Goal: Leave review/rating: Share an evaluation or opinion about a product, service, or content

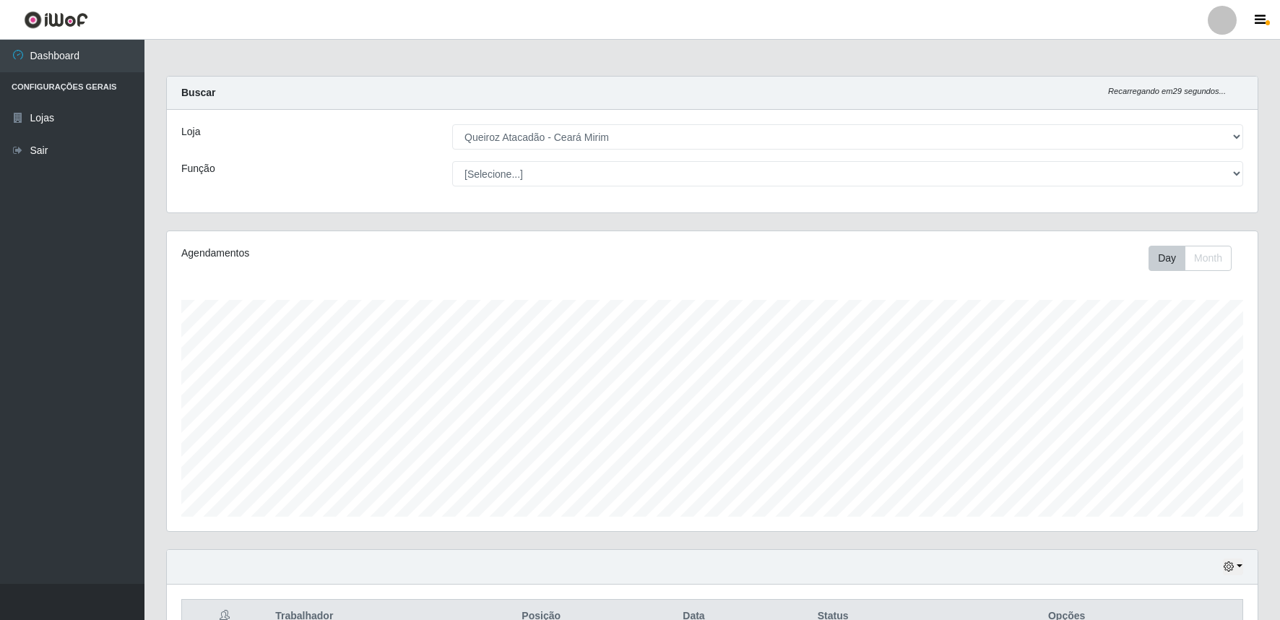
select select "465"
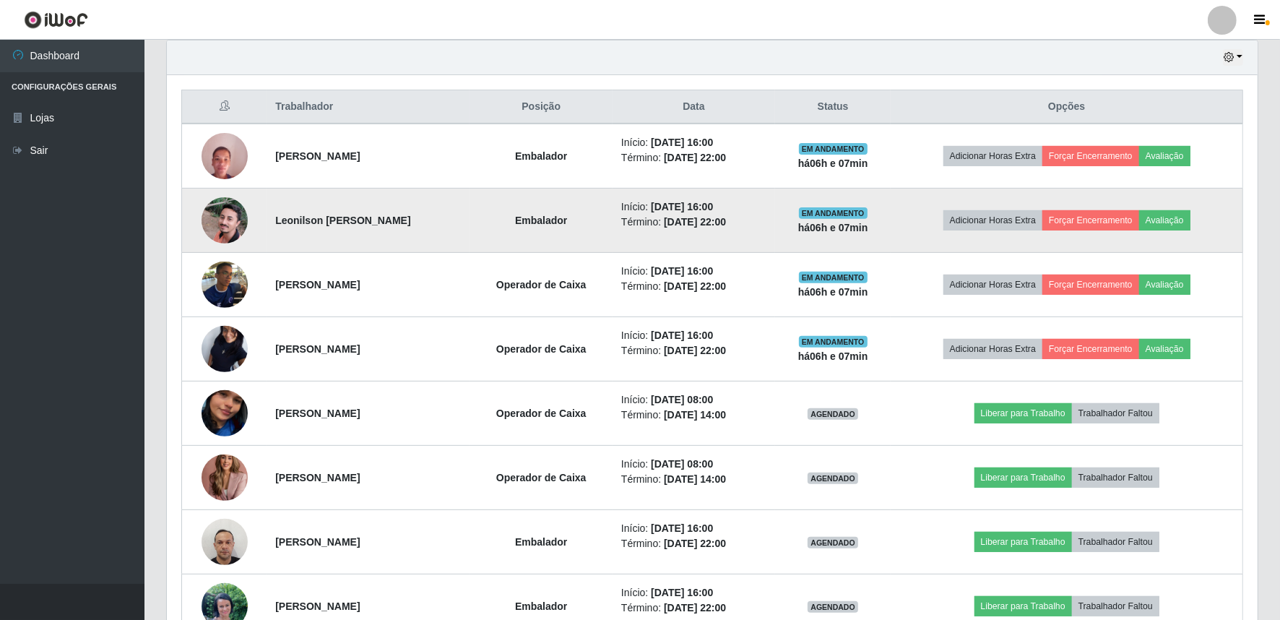
scroll to position [299, 1091]
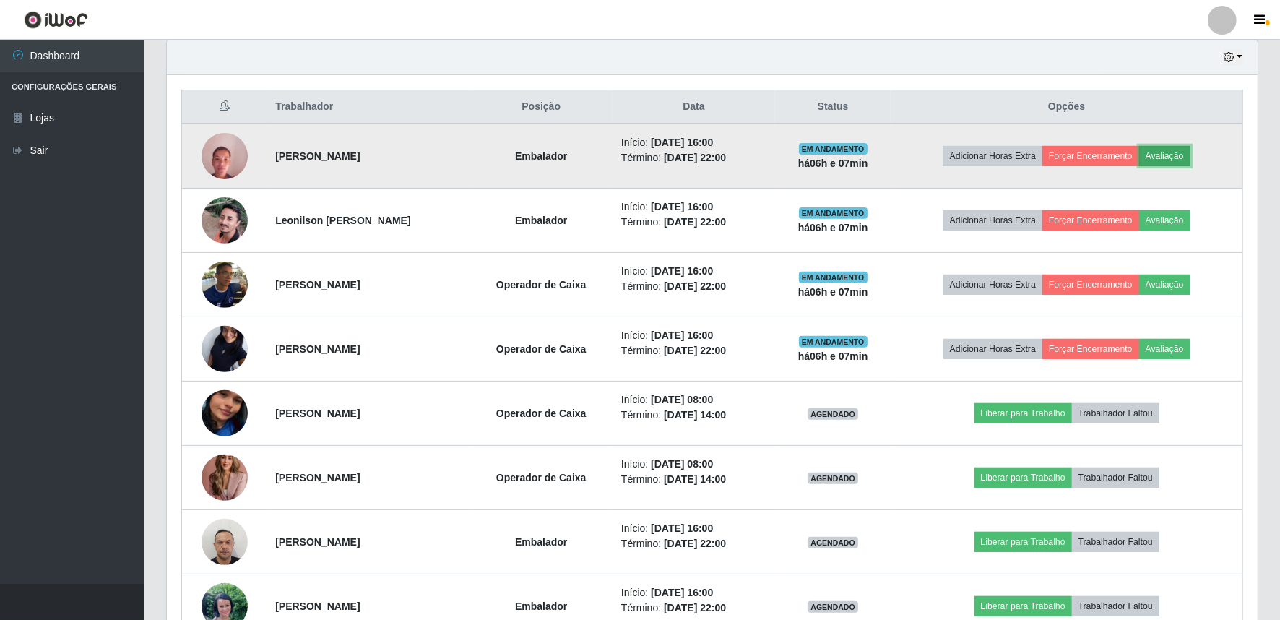
click at [1174, 157] on button "Avaliação" at bounding box center [1164, 156] width 51 height 20
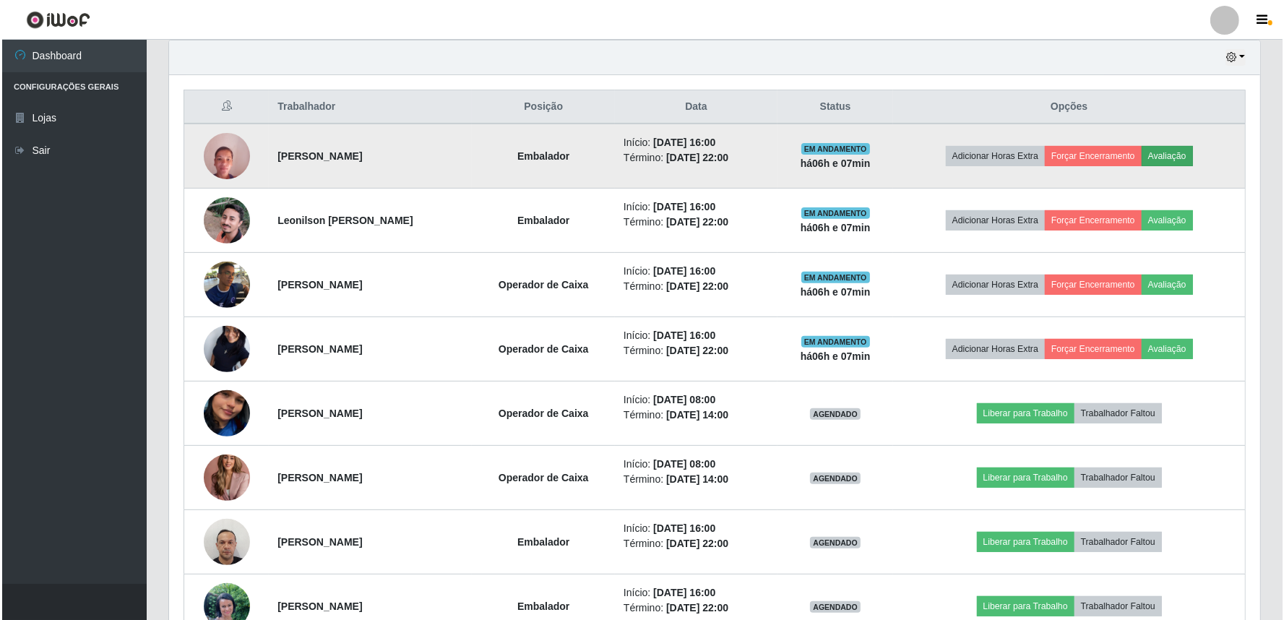
scroll to position [299, 1081]
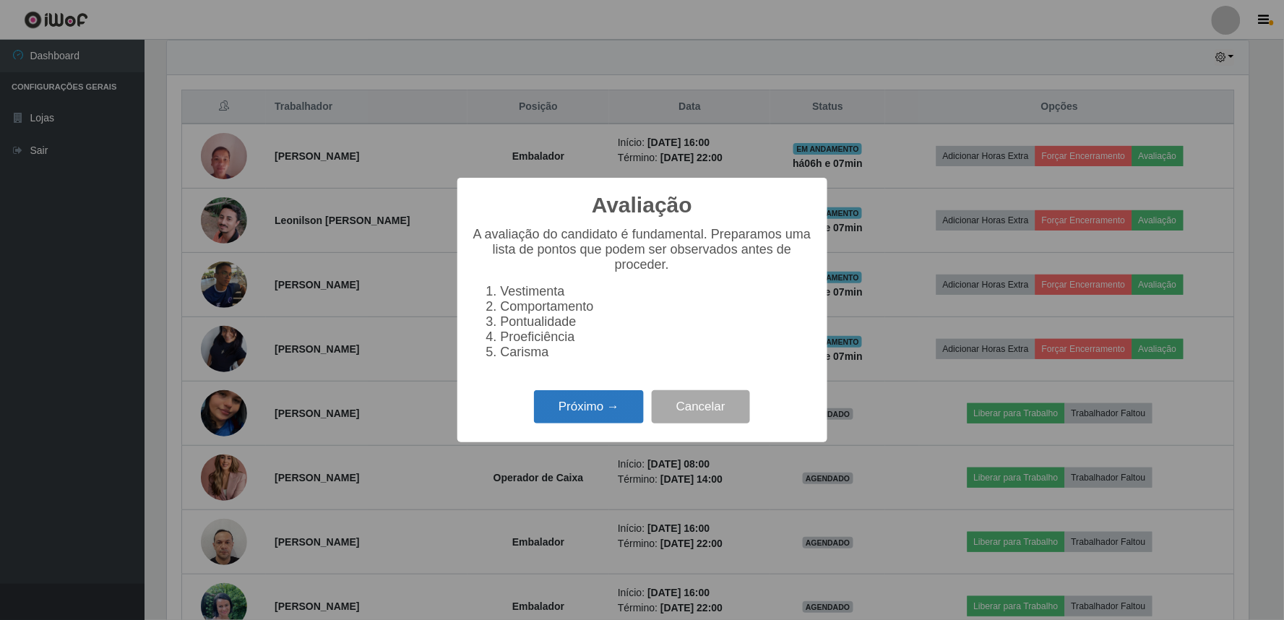
click at [593, 412] on button "Próximo →" at bounding box center [589, 407] width 110 height 34
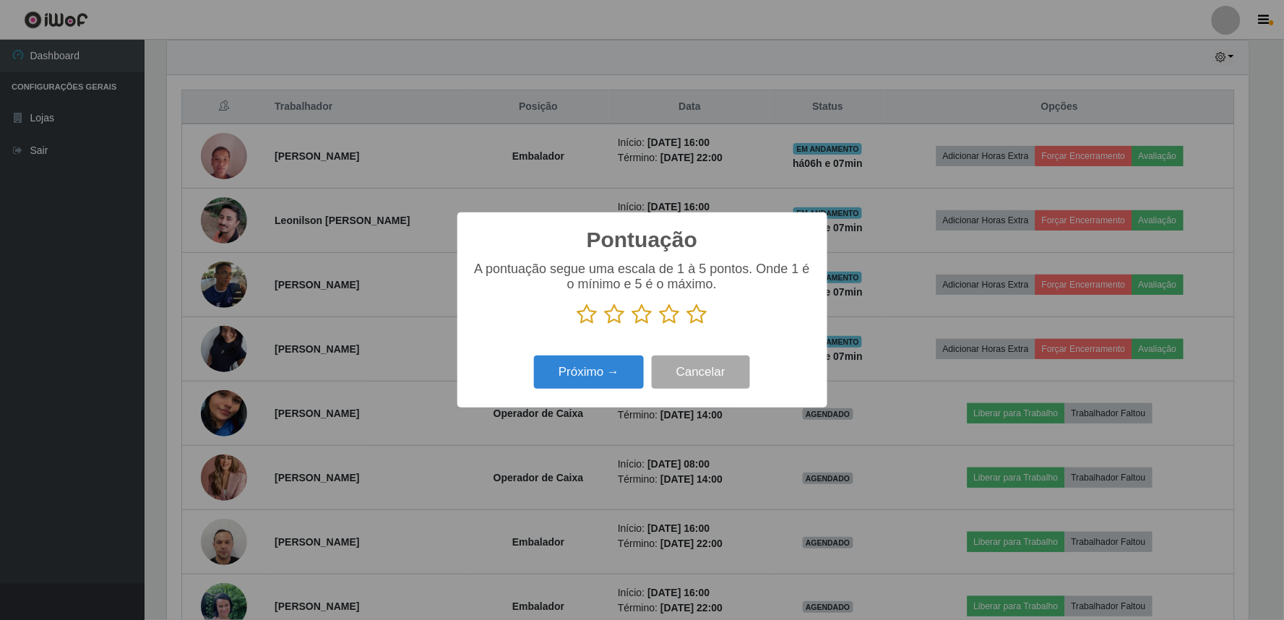
click at [668, 314] on icon at bounding box center [670, 314] width 20 height 22
click at [660, 325] on input "radio" at bounding box center [660, 325] width 0 height 0
click at [602, 376] on button "Próximo →" at bounding box center [589, 372] width 110 height 34
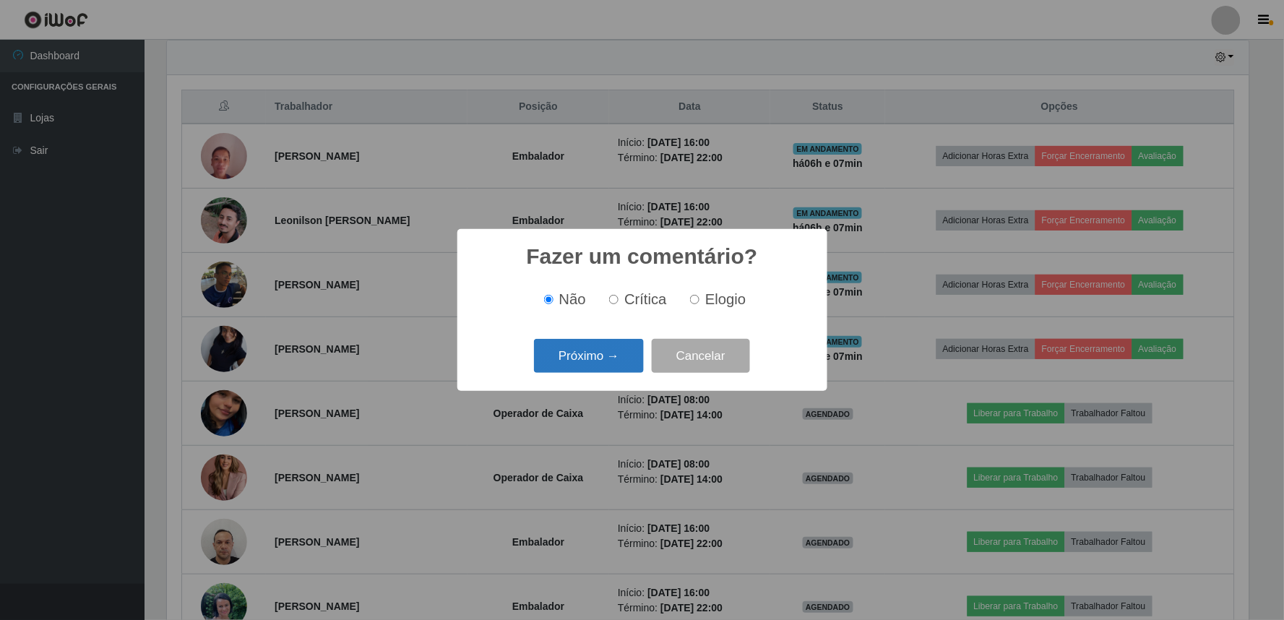
click at [609, 363] on button "Próximo →" at bounding box center [589, 356] width 110 height 34
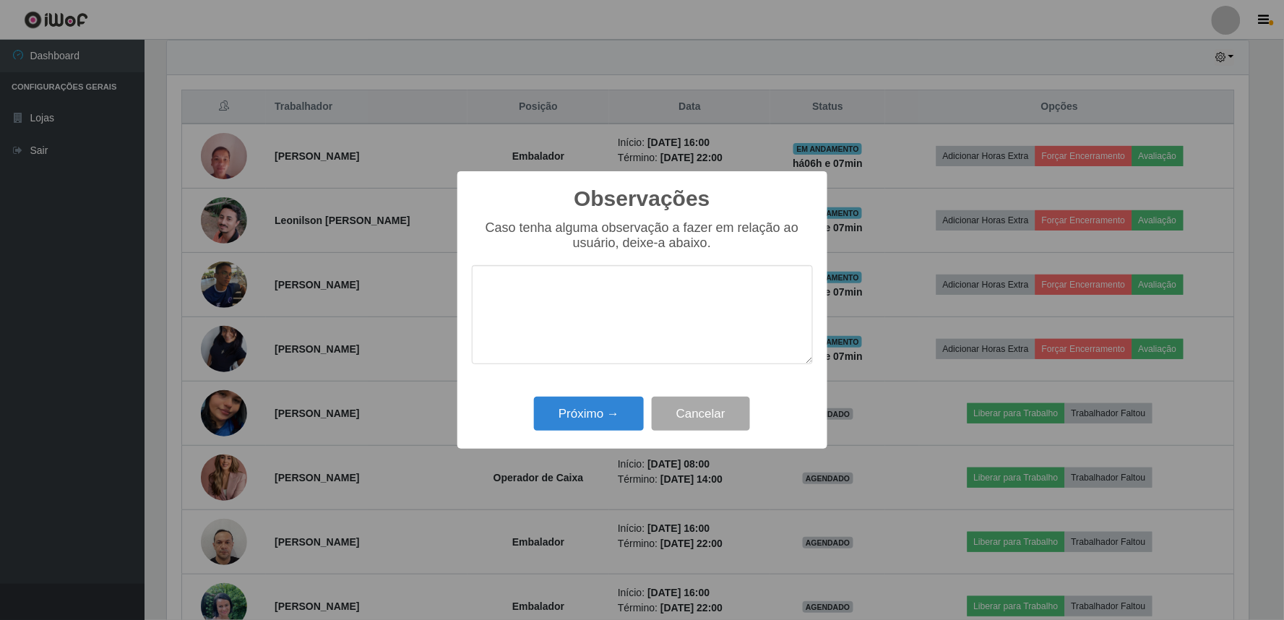
click at [616, 329] on textarea at bounding box center [642, 314] width 341 height 99
type textarea "Pontual"
click at [588, 421] on button "Próximo →" at bounding box center [589, 414] width 110 height 34
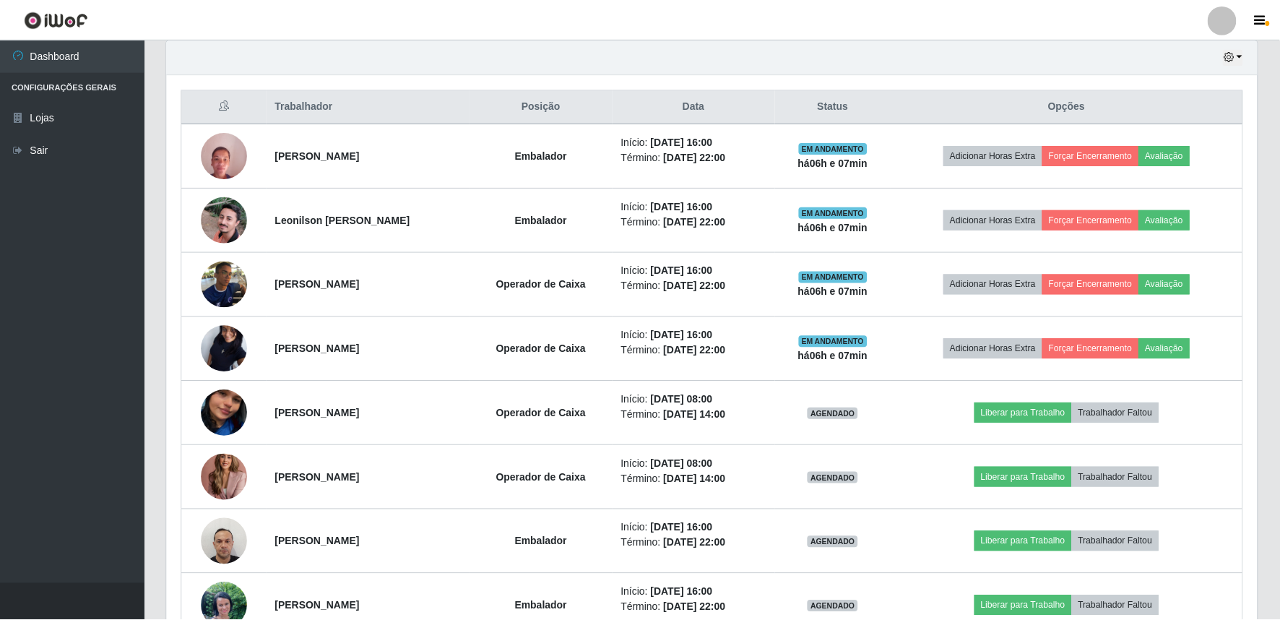
scroll to position [299, 1091]
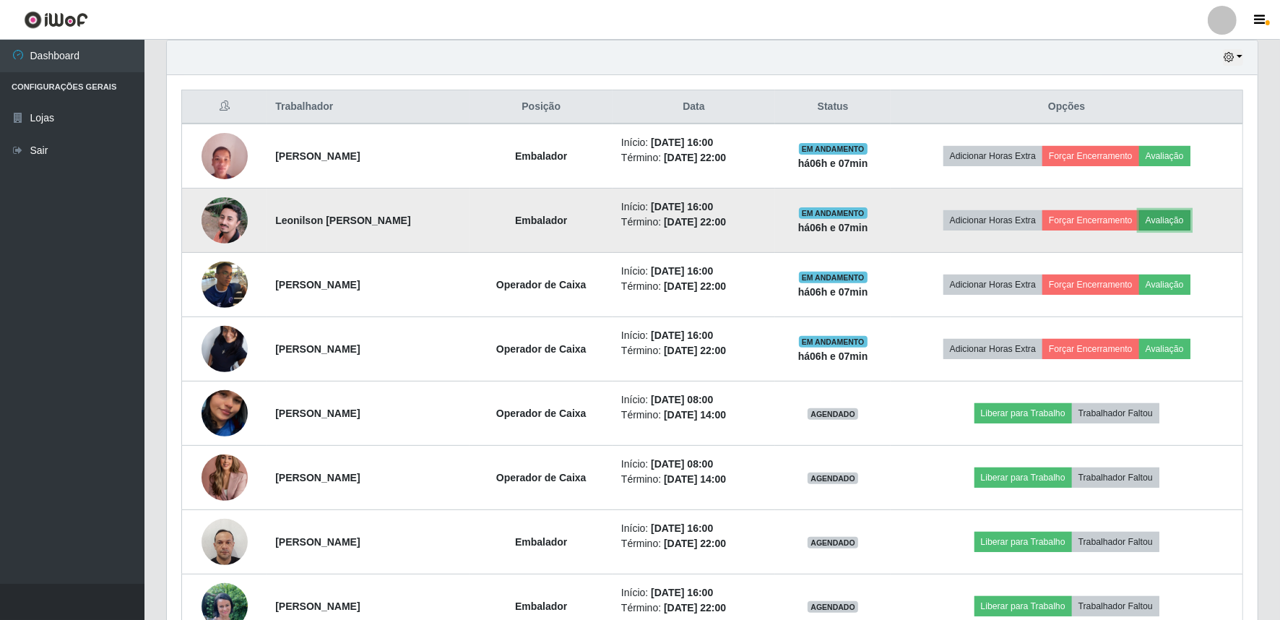
click at [1188, 220] on button "Avaliação" at bounding box center [1164, 220] width 51 height 20
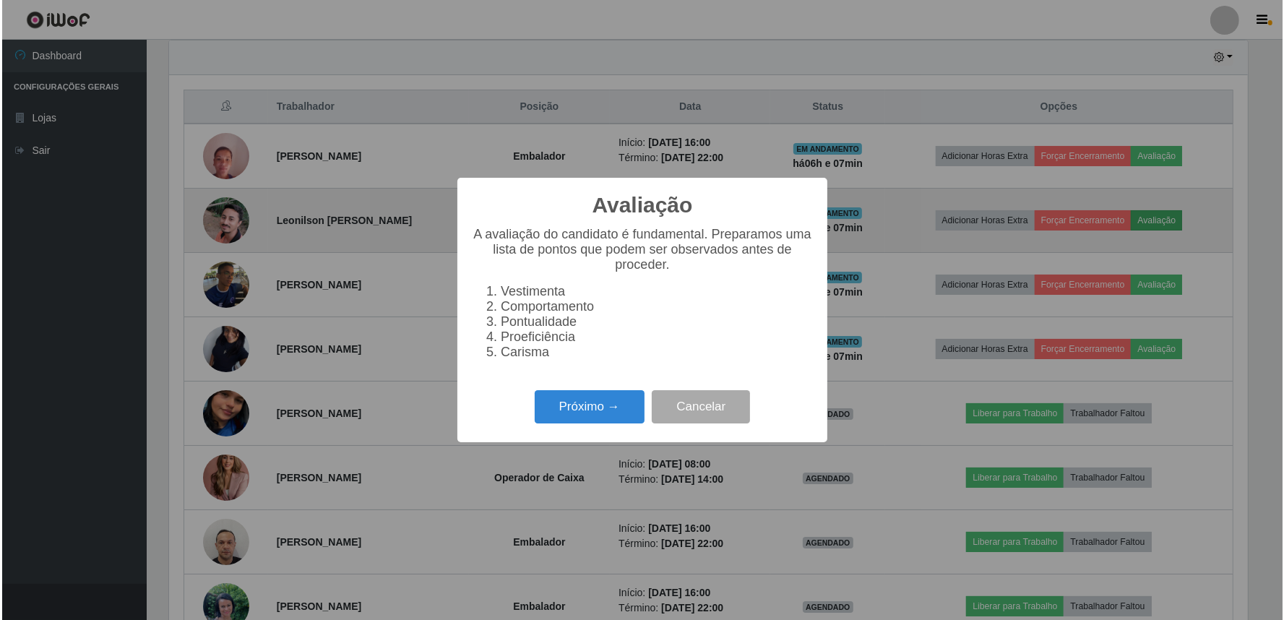
scroll to position [299, 1081]
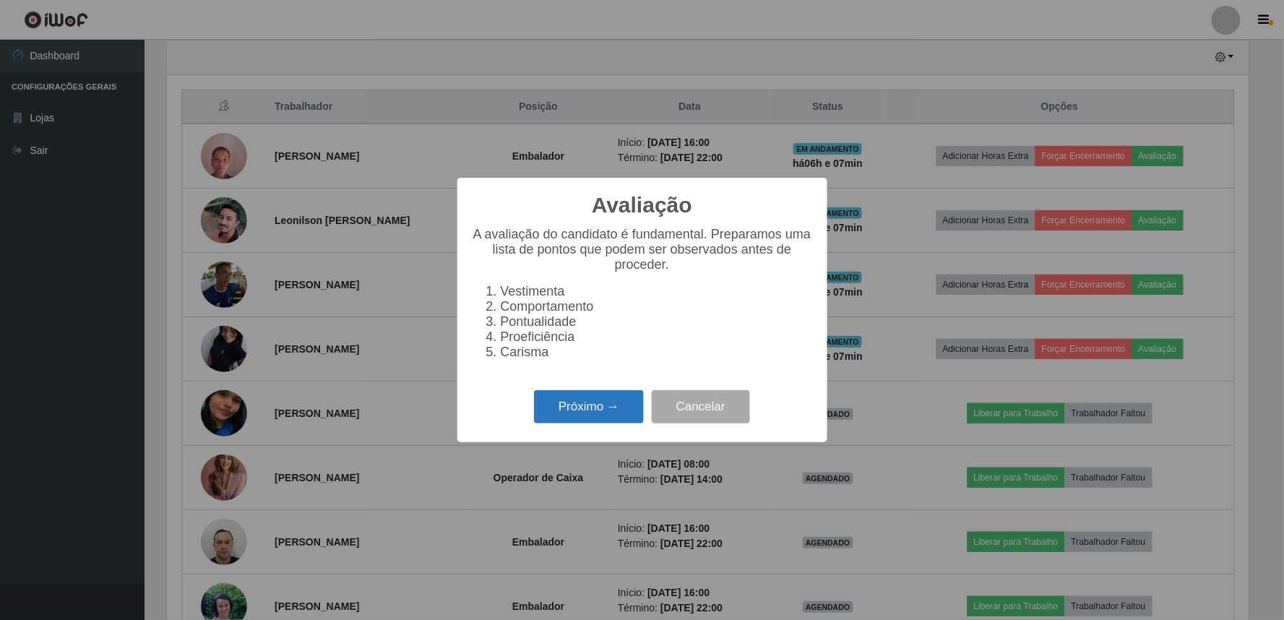
click at [597, 422] on button "Próximo →" at bounding box center [589, 407] width 110 height 34
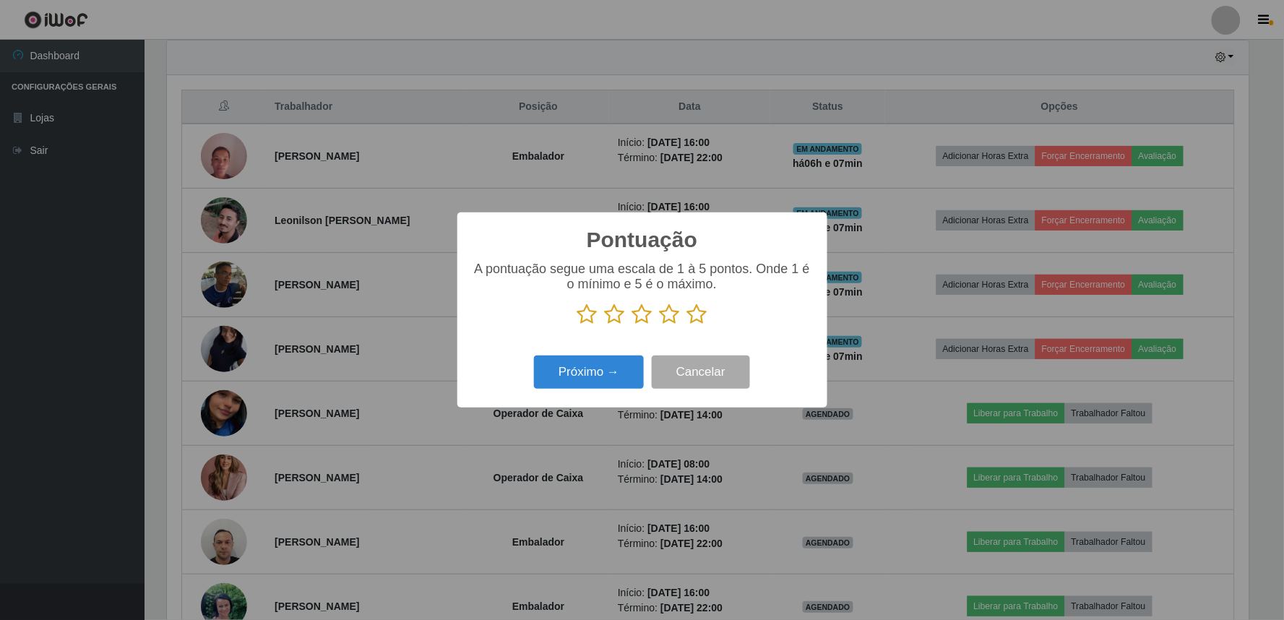
click at [670, 313] on icon at bounding box center [670, 314] width 20 height 22
click at [660, 325] on input "radio" at bounding box center [660, 325] width 0 height 0
click at [605, 381] on button "Próximo →" at bounding box center [589, 372] width 110 height 34
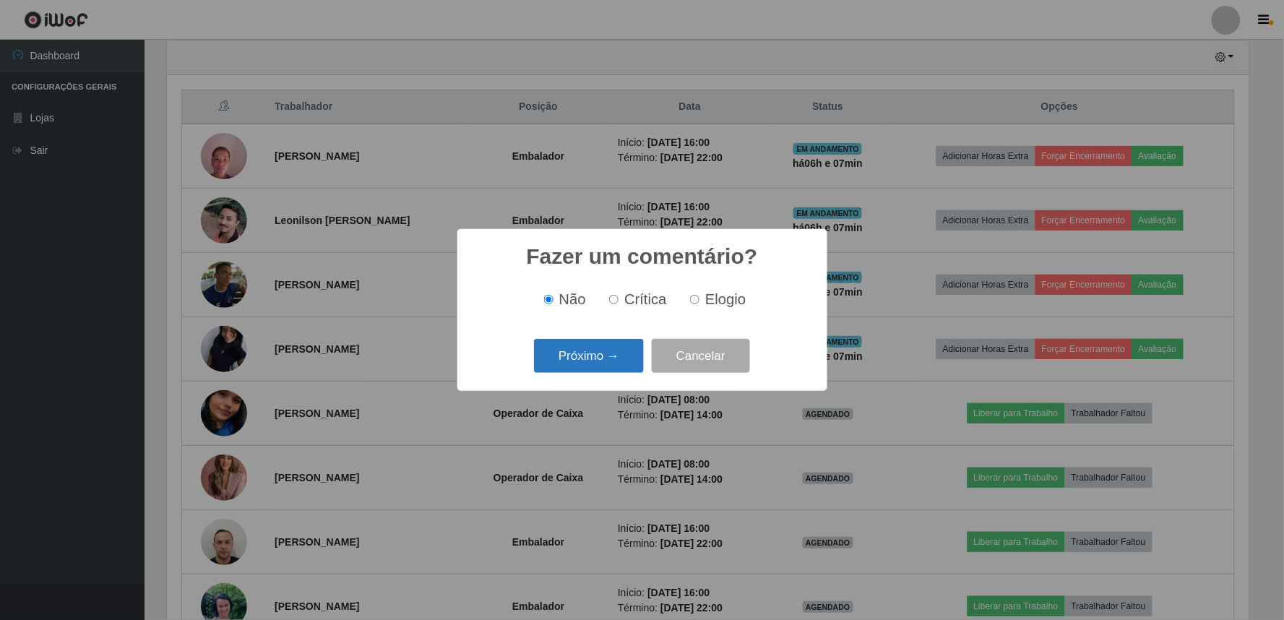
click at [602, 364] on button "Próximo →" at bounding box center [589, 356] width 110 height 34
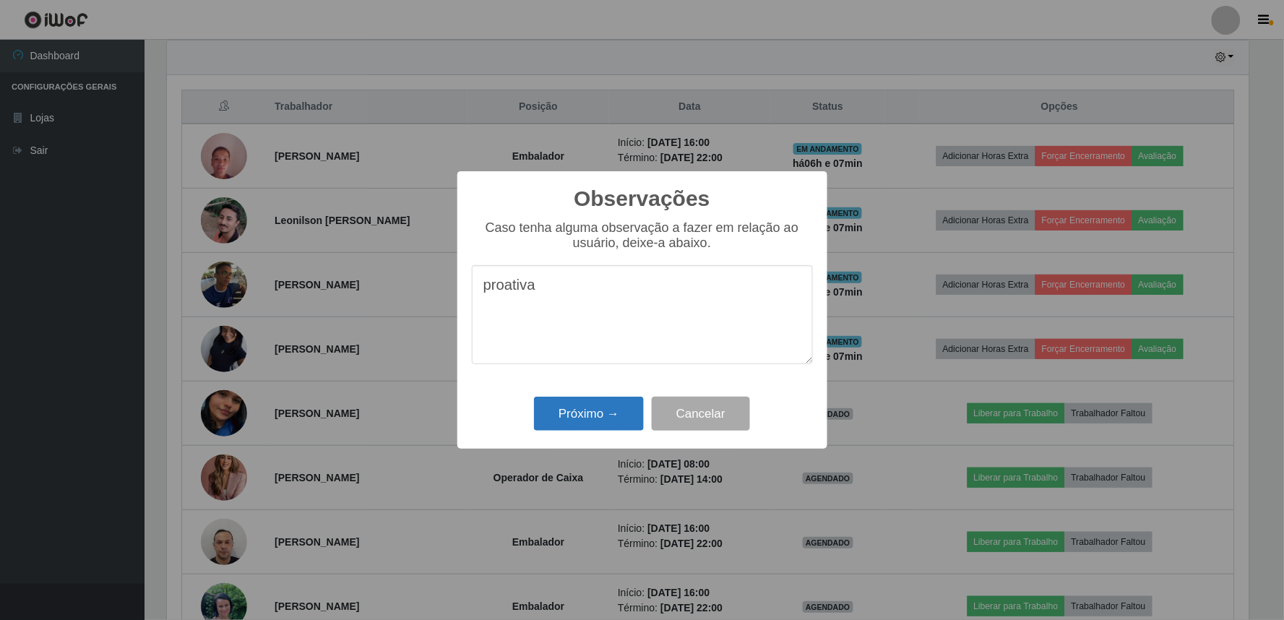
type textarea "proativa"
click at [582, 414] on button "Próximo →" at bounding box center [589, 414] width 110 height 34
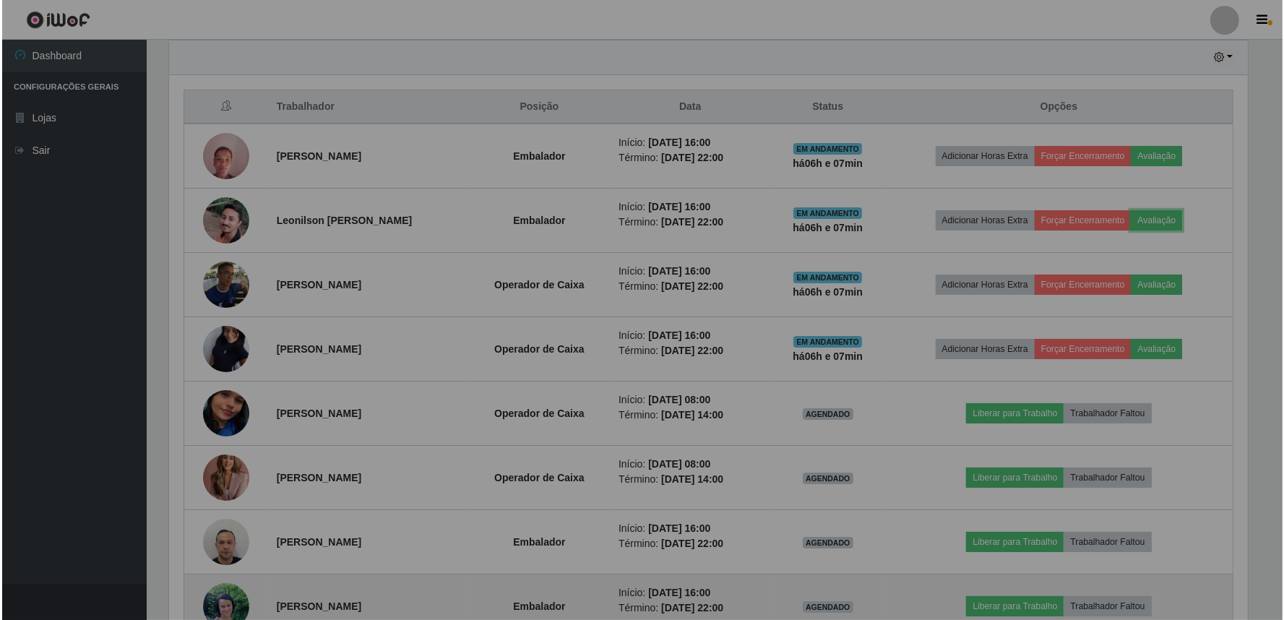
scroll to position [299, 1091]
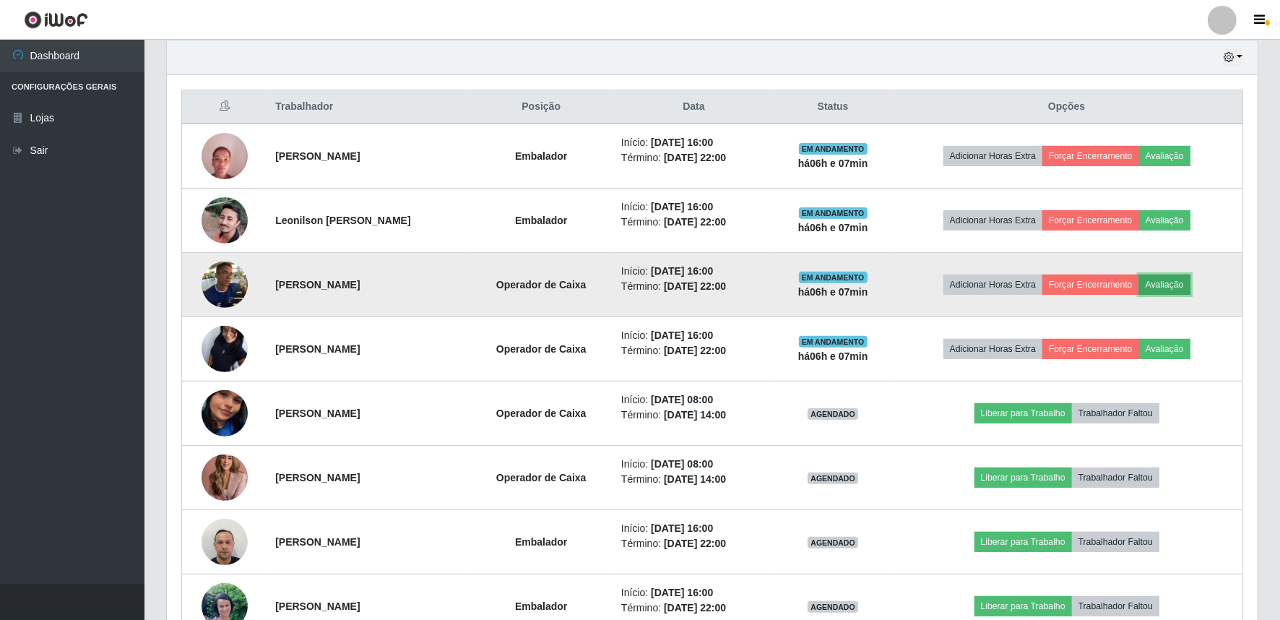
click at [1182, 280] on button "Avaliação" at bounding box center [1164, 285] width 51 height 20
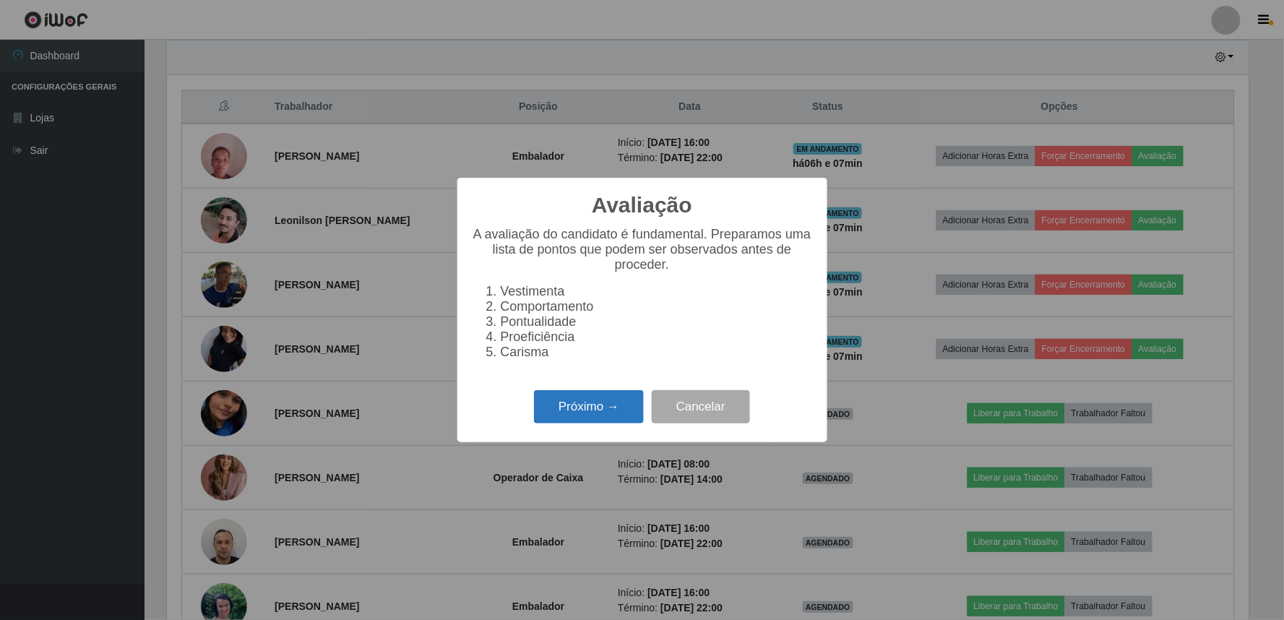
click at [616, 423] on button "Próximo →" at bounding box center [589, 407] width 110 height 34
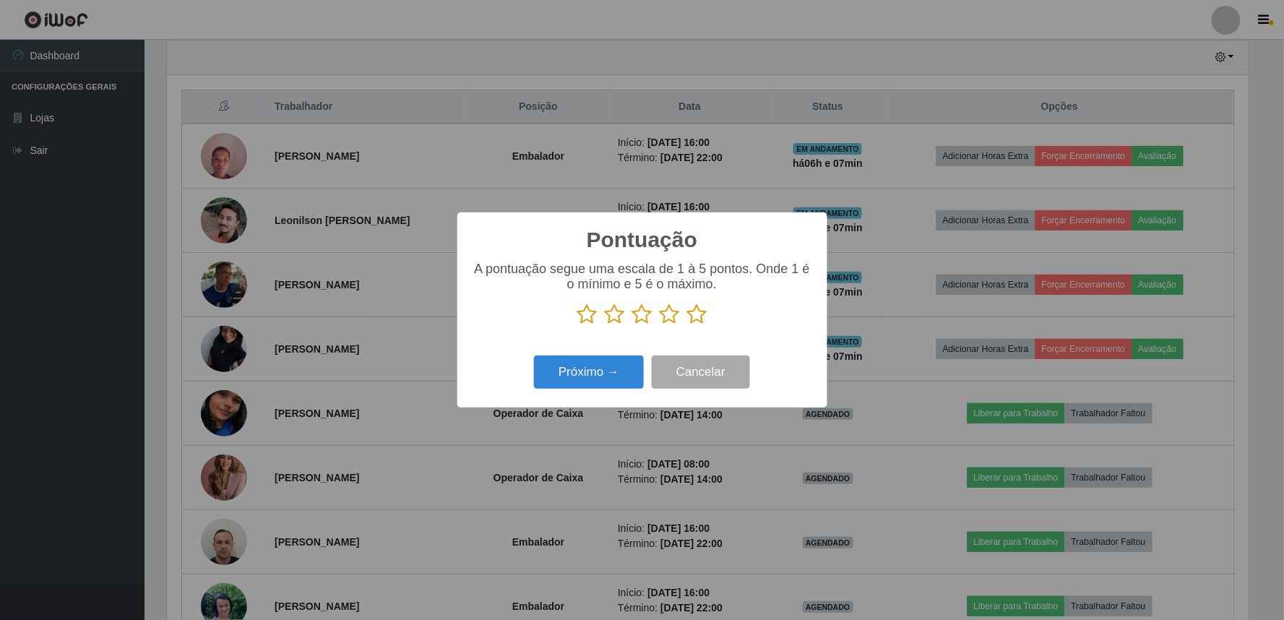
scroll to position [722141, 721359]
click at [673, 311] on icon at bounding box center [670, 314] width 20 height 22
click at [660, 325] on input "radio" at bounding box center [660, 325] width 0 height 0
click at [593, 376] on button "Próximo →" at bounding box center [589, 372] width 110 height 34
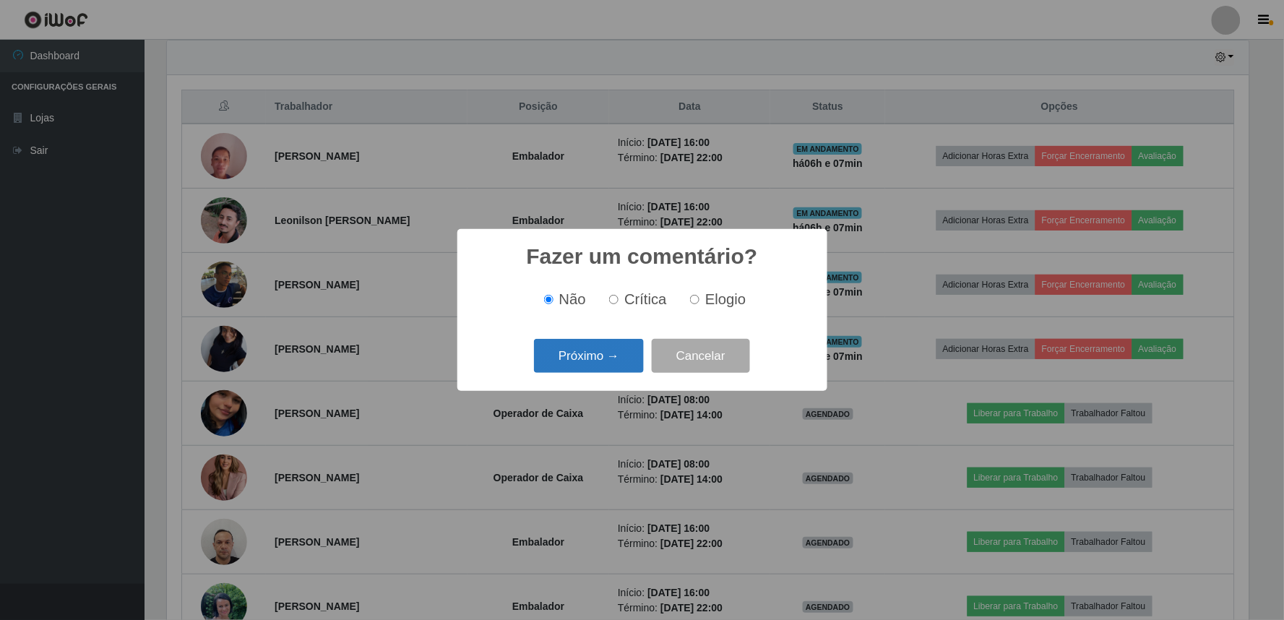
click at [601, 349] on button "Próximo →" at bounding box center [589, 356] width 110 height 34
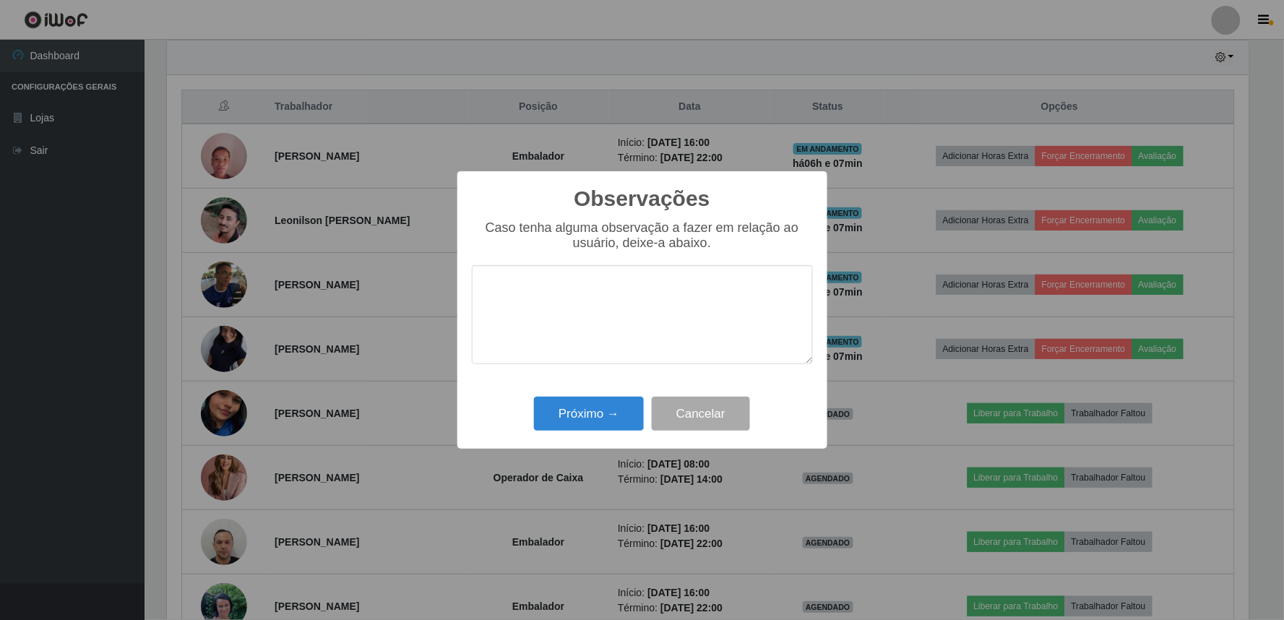
click at [590, 318] on textarea at bounding box center [642, 314] width 341 height 99
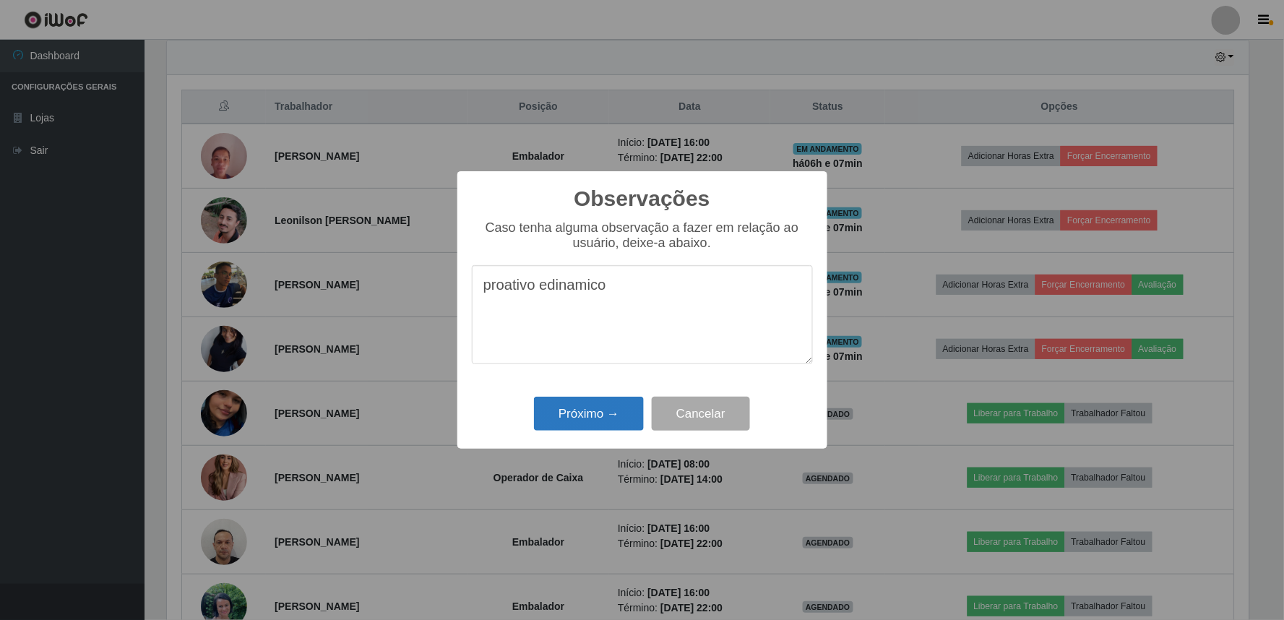
type textarea "proativo edinamico"
click at [589, 415] on button "Próximo →" at bounding box center [589, 414] width 110 height 34
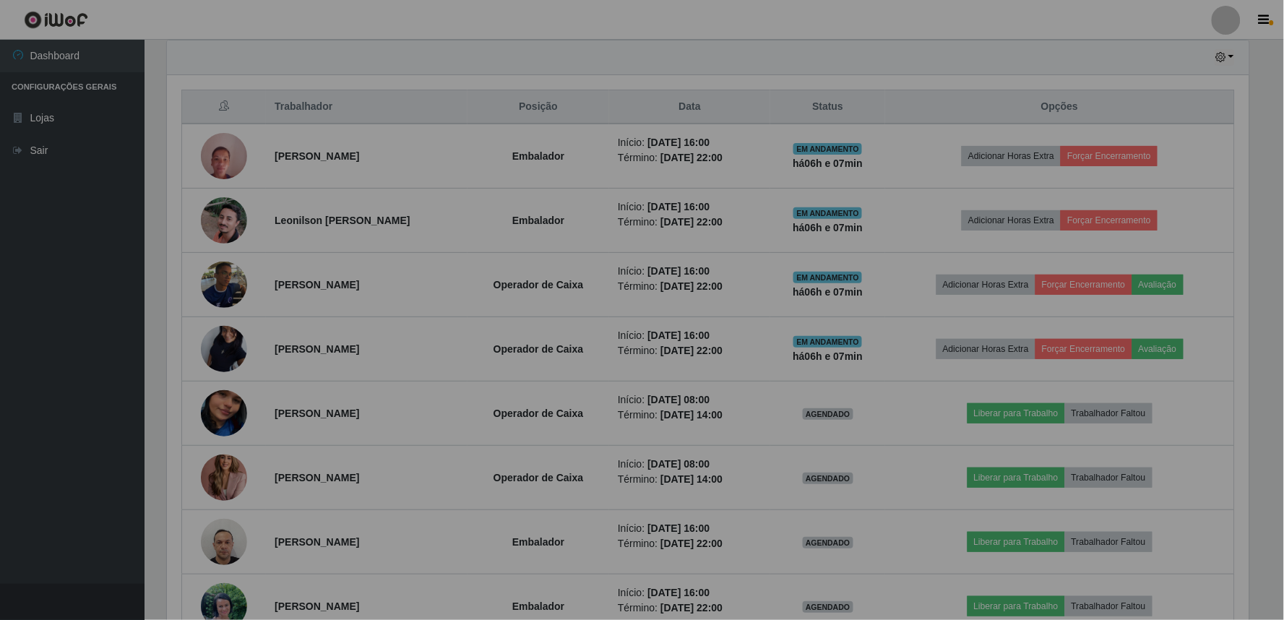
scroll to position [299, 1091]
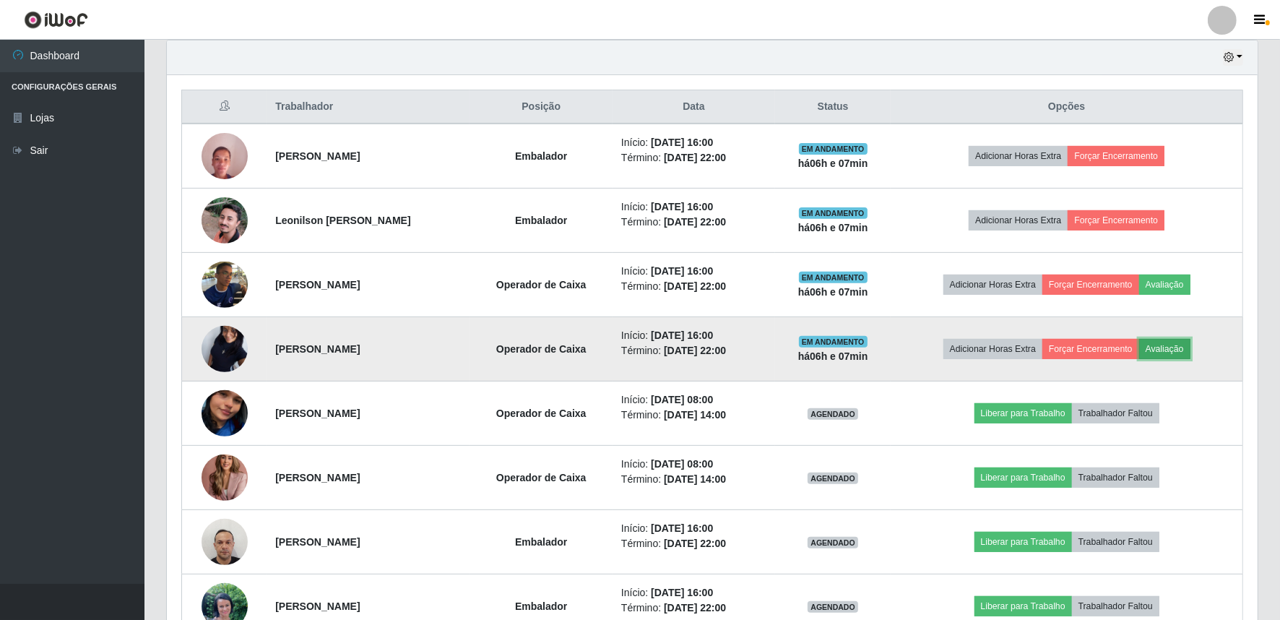
click at [1183, 350] on button "Avaliação" at bounding box center [1164, 349] width 51 height 20
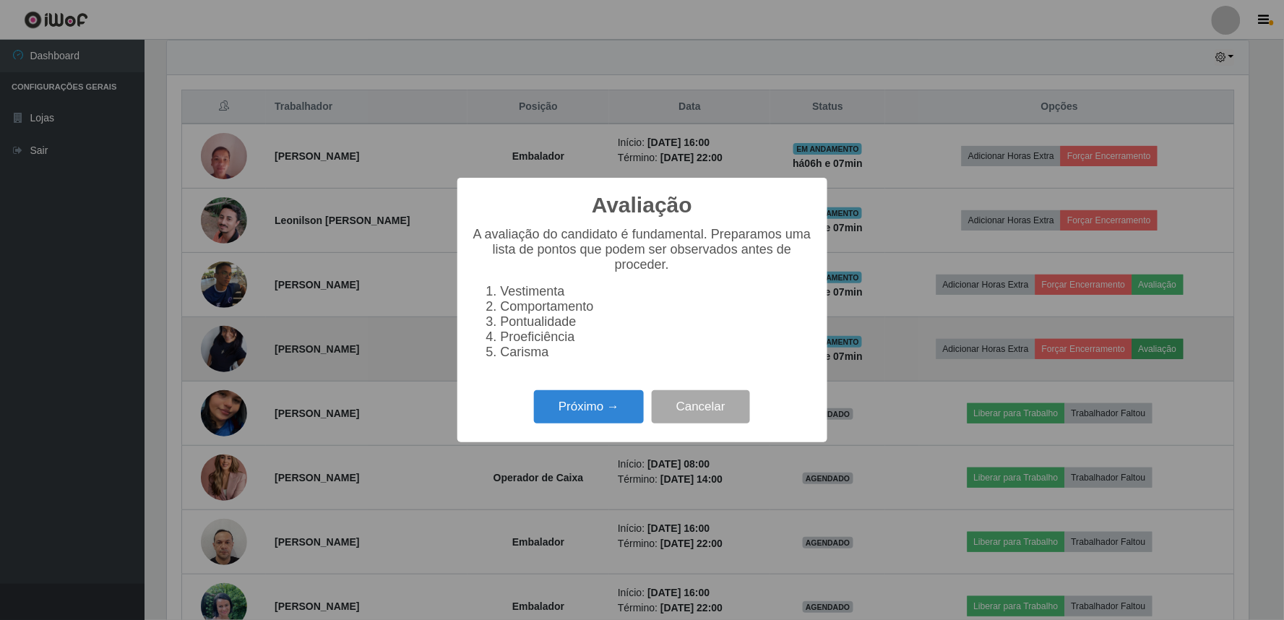
scroll to position [299, 1081]
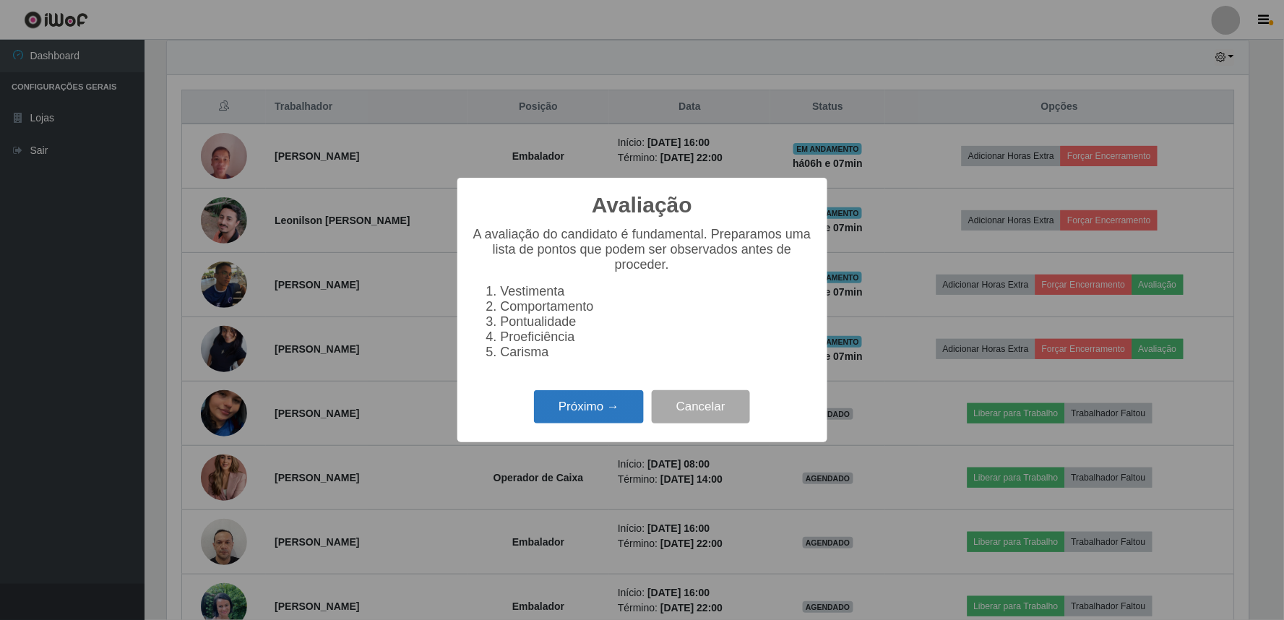
click at [572, 410] on button "Próximo →" at bounding box center [589, 407] width 110 height 34
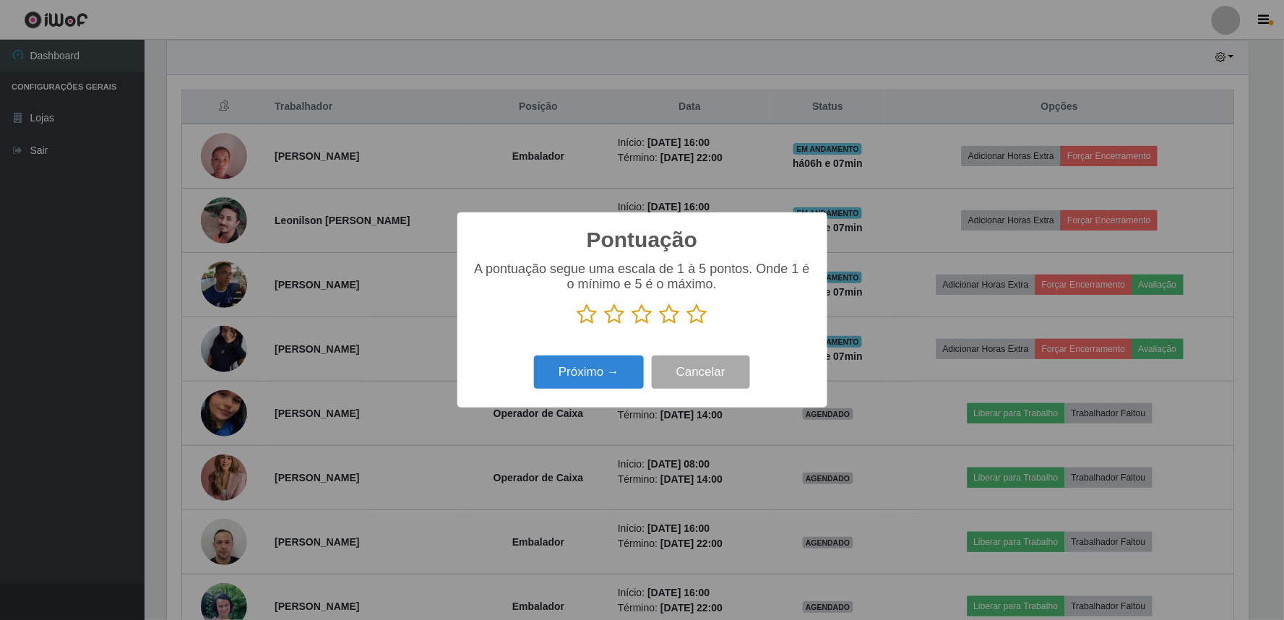
click at [673, 314] on icon at bounding box center [670, 314] width 20 height 22
click at [660, 325] on input "radio" at bounding box center [660, 325] width 0 height 0
click at [577, 376] on button "Próximo →" at bounding box center [589, 372] width 110 height 34
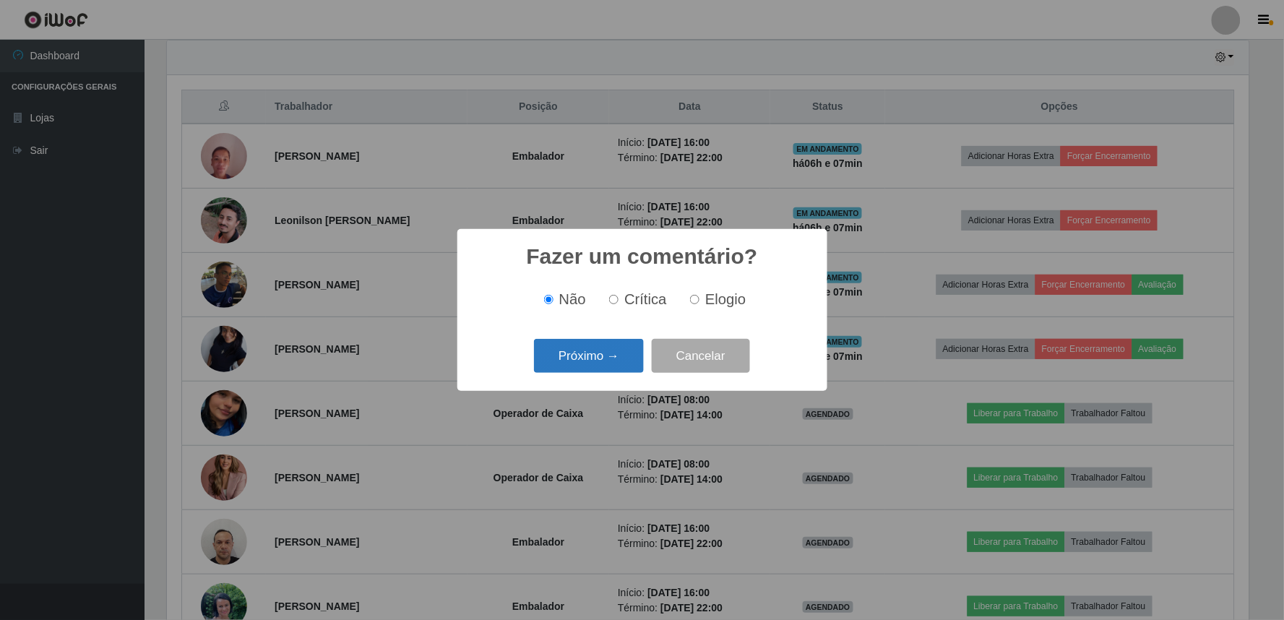
click at [600, 352] on button "Próximo →" at bounding box center [589, 356] width 110 height 34
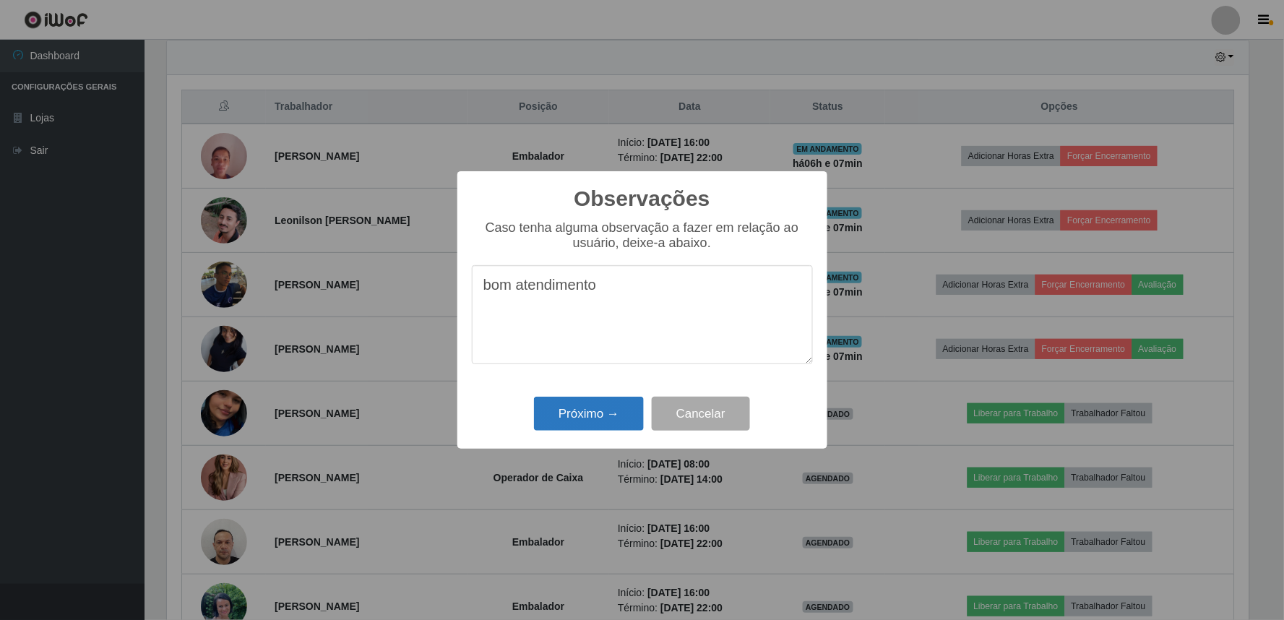
type textarea "bom atendimento"
click at [569, 416] on button "Próximo →" at bounding box center [589, 414] width 110 height 34
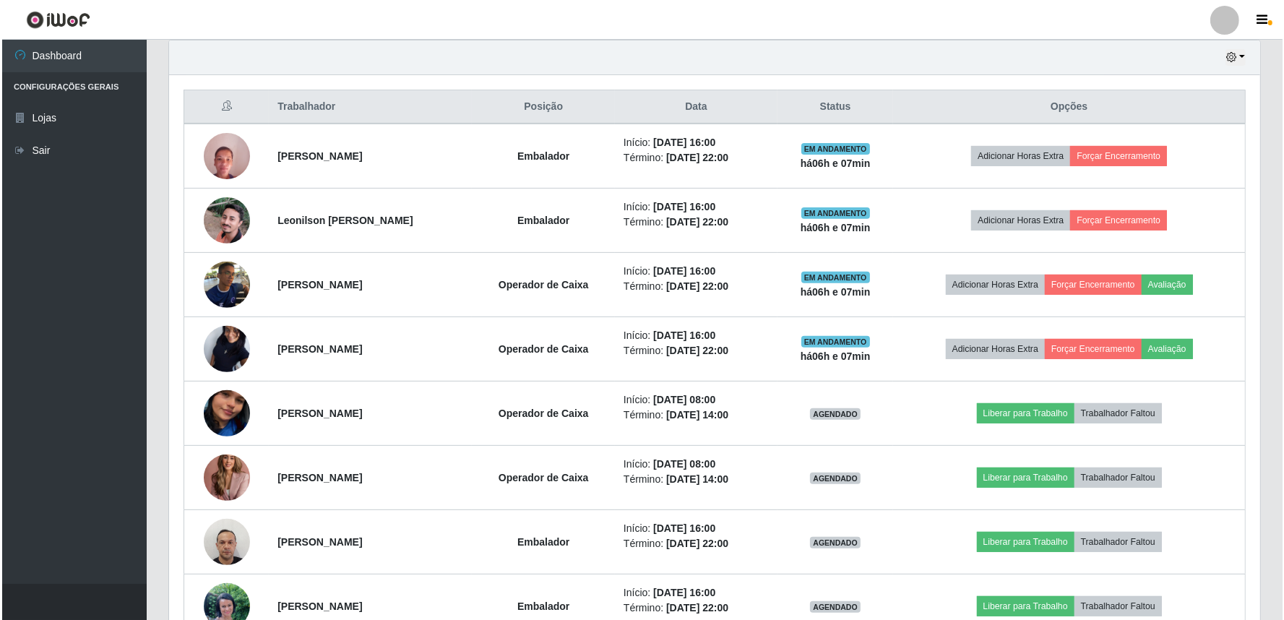
scroll to position [299, 1091]
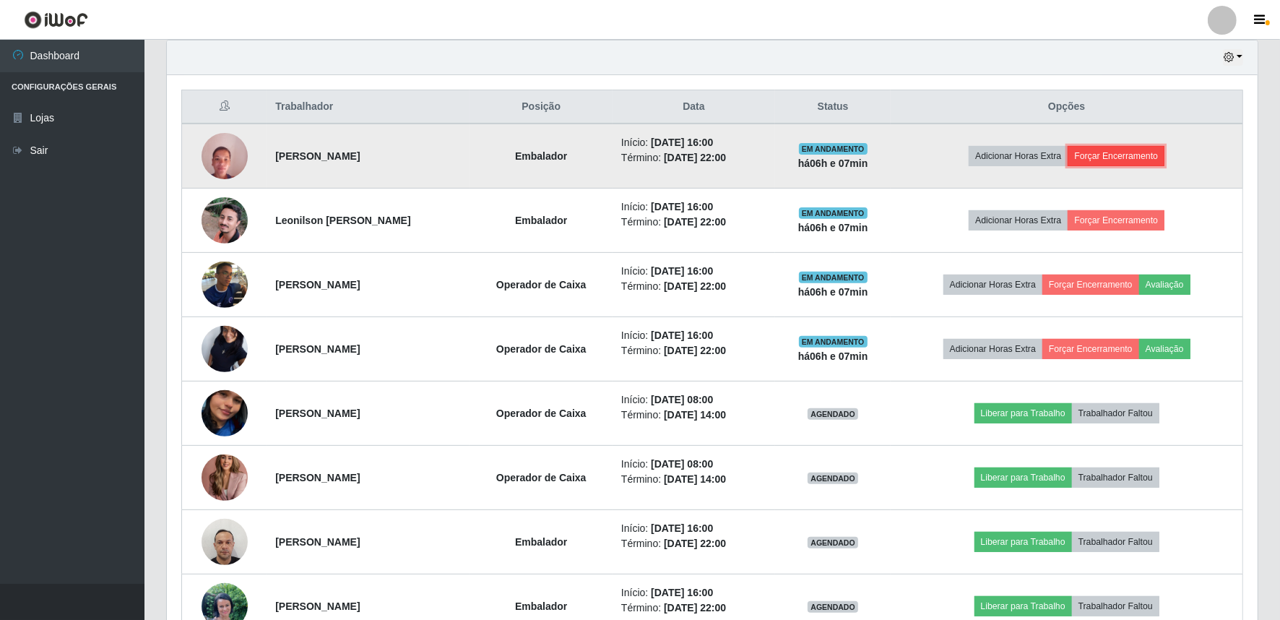
click at [1138, 159] on button "Forçar Encerramento" at bounding box center [1116, 156] width 97 height 20
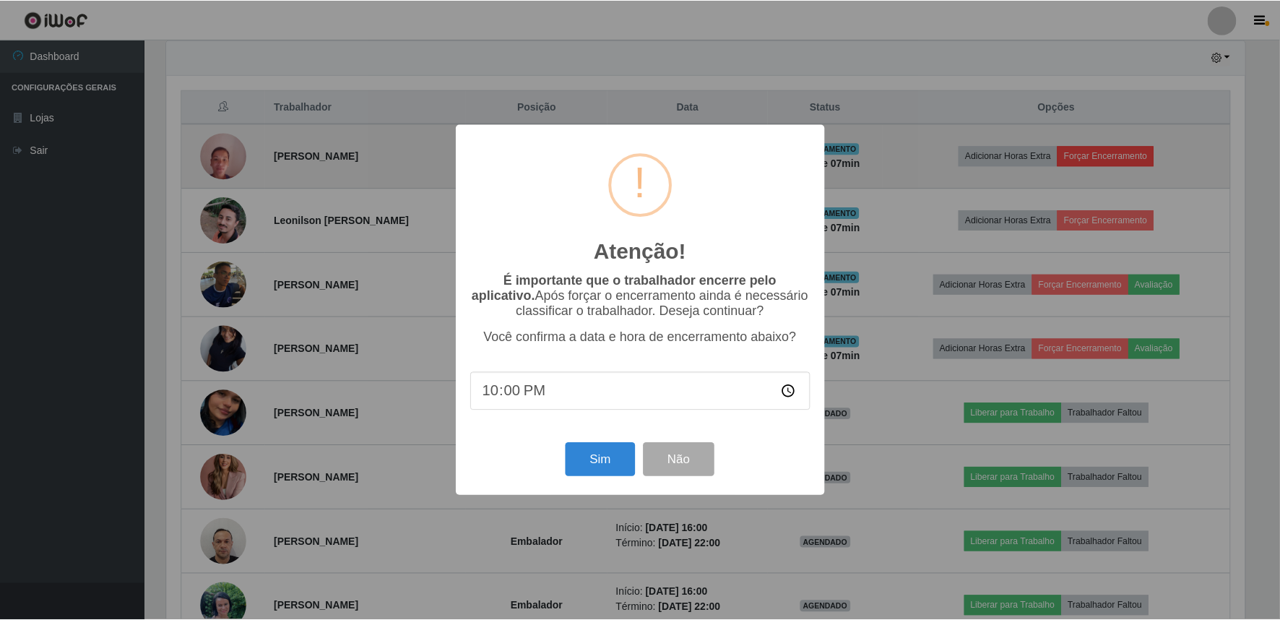
scroll to position [299, 1081]
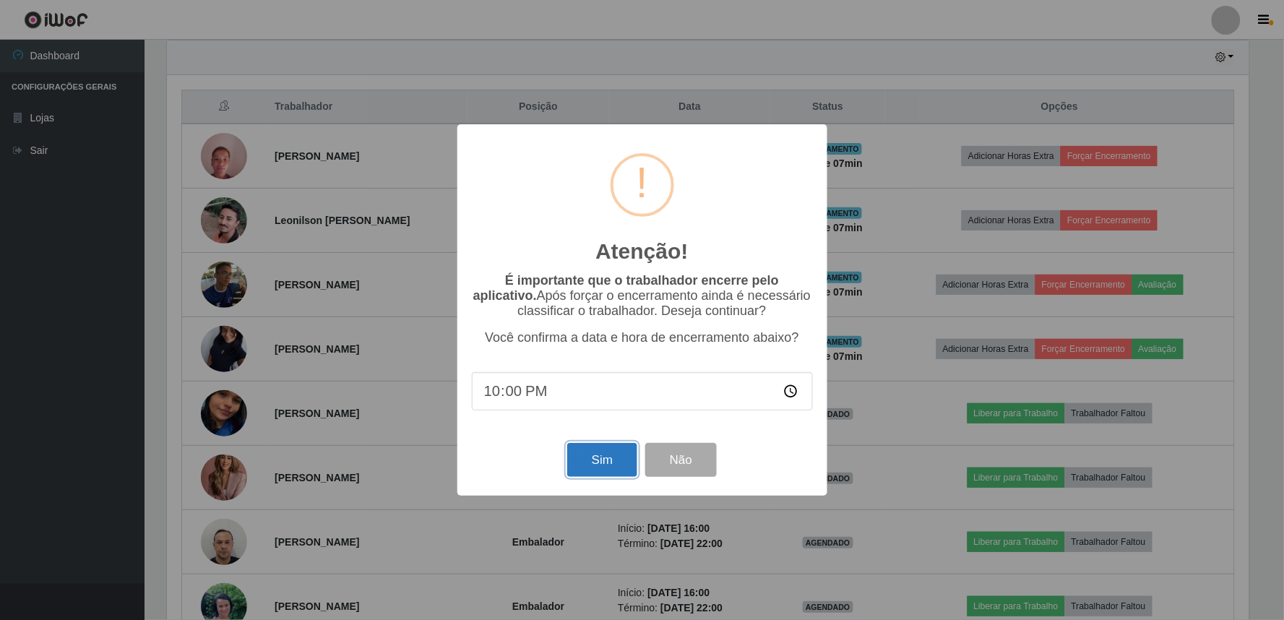
click at [587, 459] on button "Sim" at bounding box center [602, 460] width 70 height 34
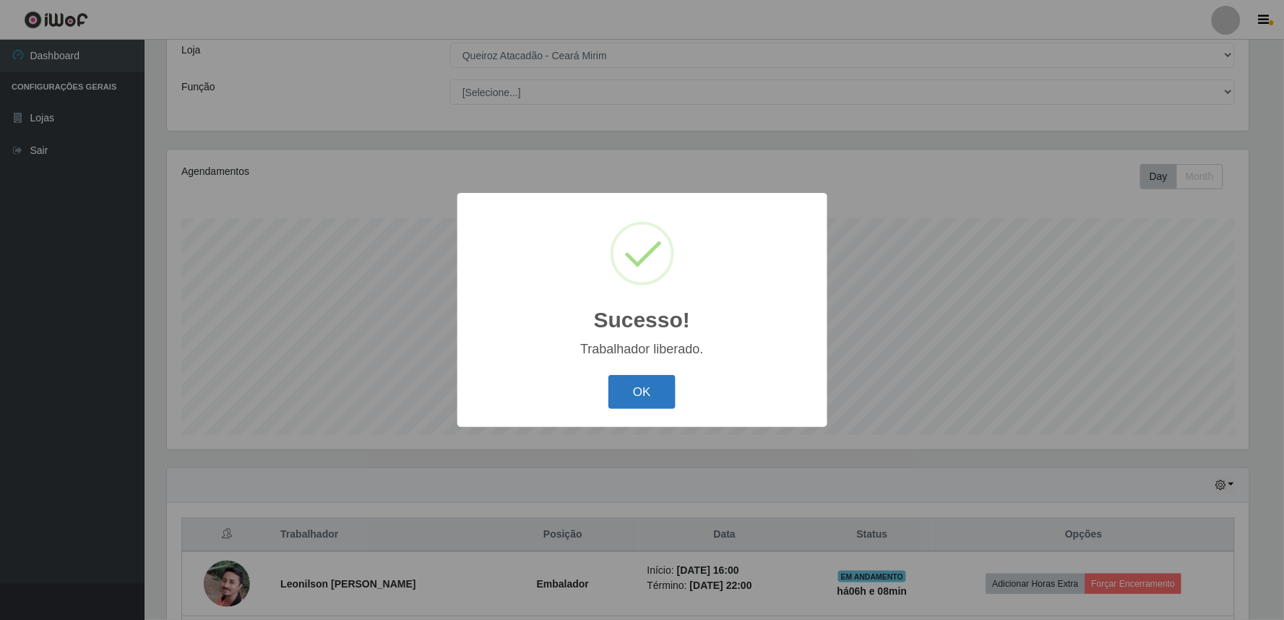
click at [648, 392] on button "OK" at bounding box center [641, 392] width 67 height 34
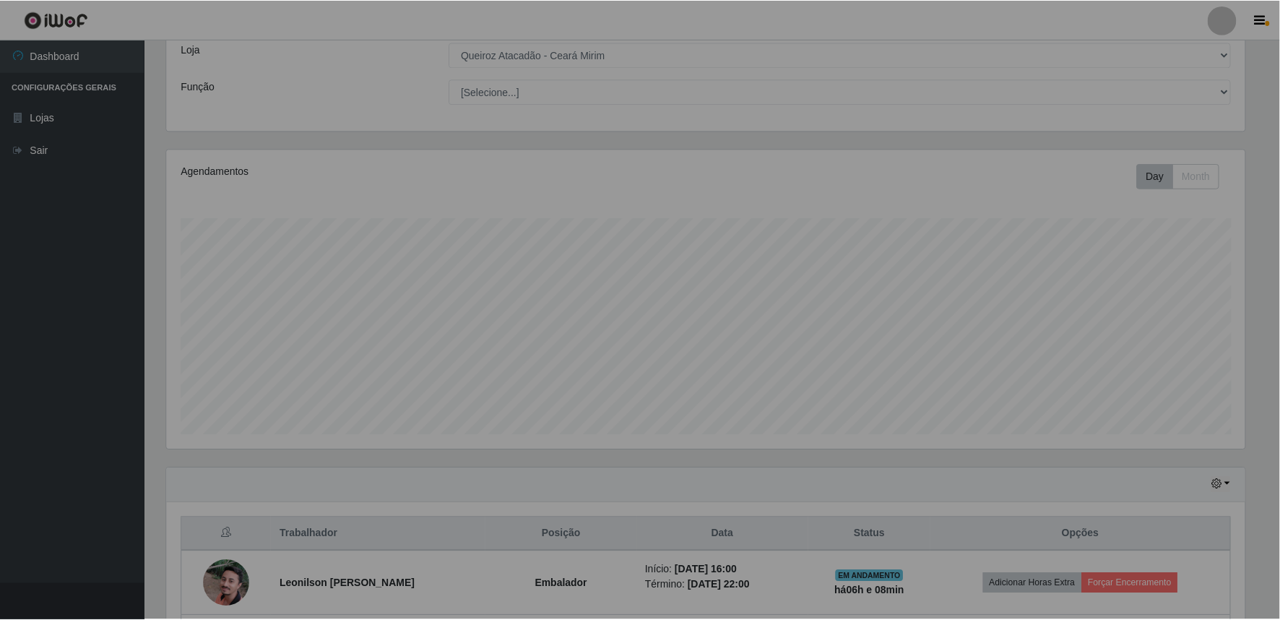
scroll to position [0, 0]
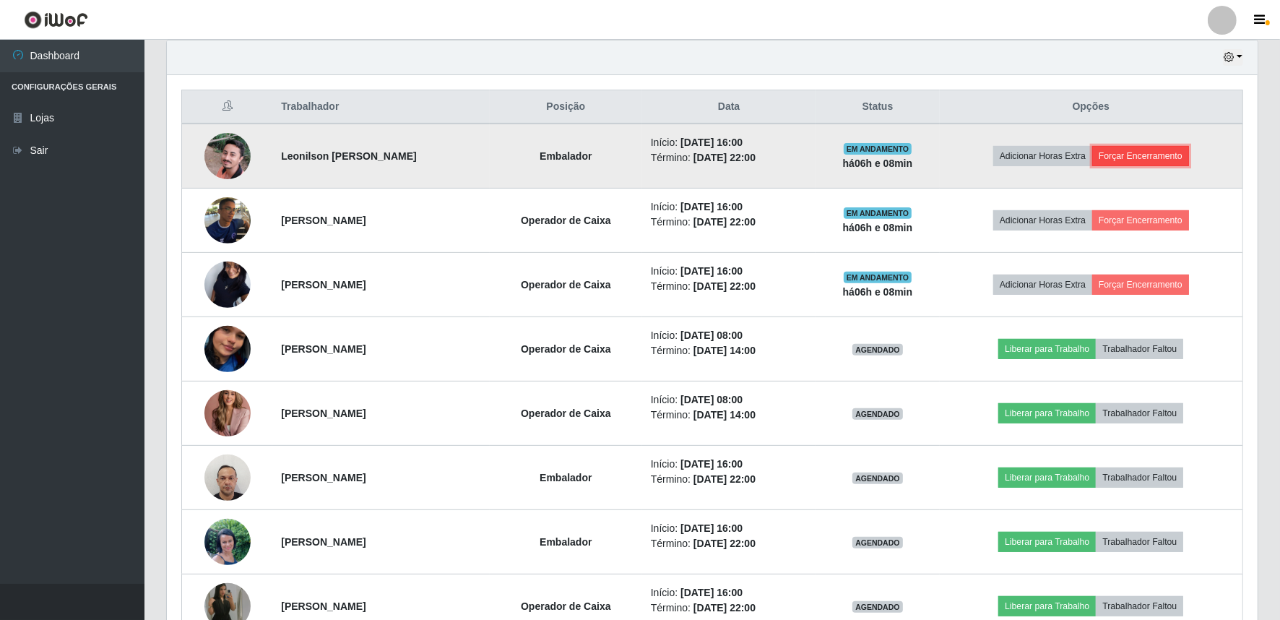
click at [1166, 156] on button "Forçar Encerramento" at bounding box center [1140, 156] width 97 height 20
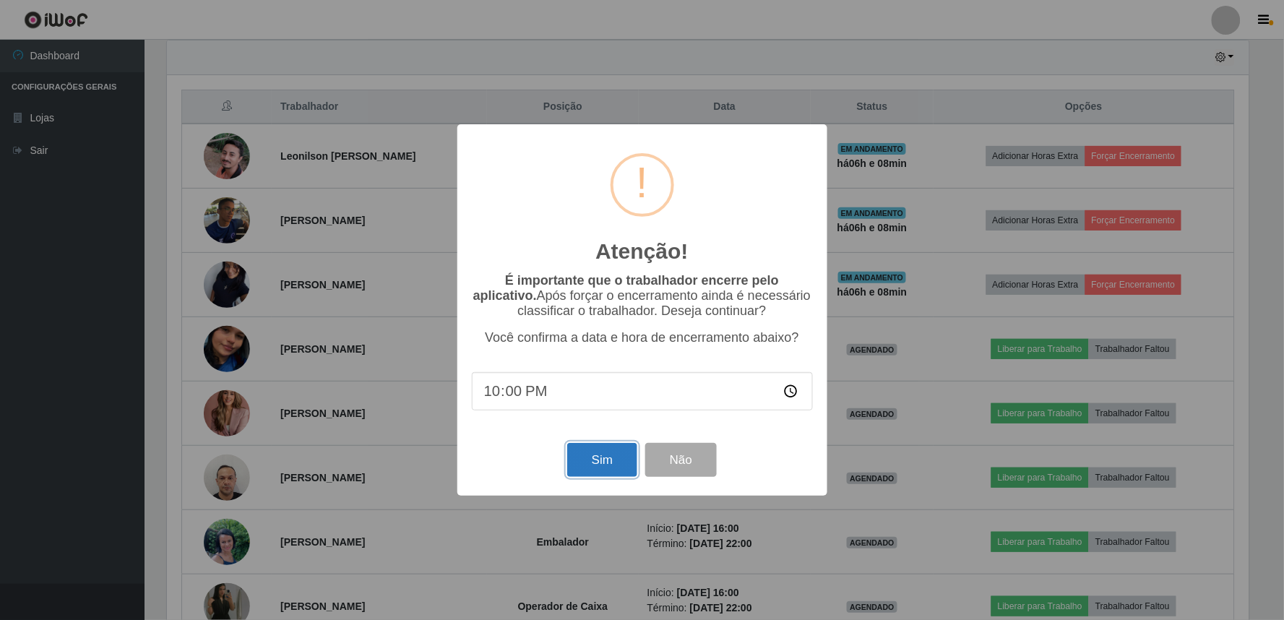
click at [600, 467] on button "Sim" at bounding box center [602, 460] width 70 height 34
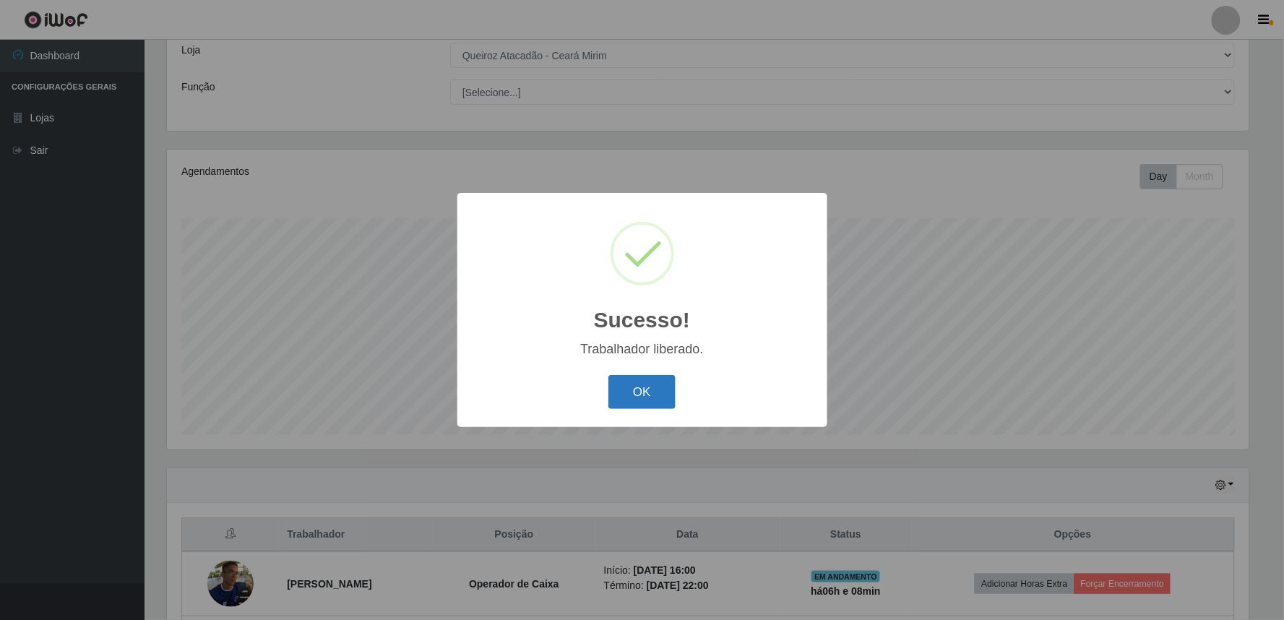
click at [648, 397] on button "OK" at bounding box center [641, 392] width 67 height 34
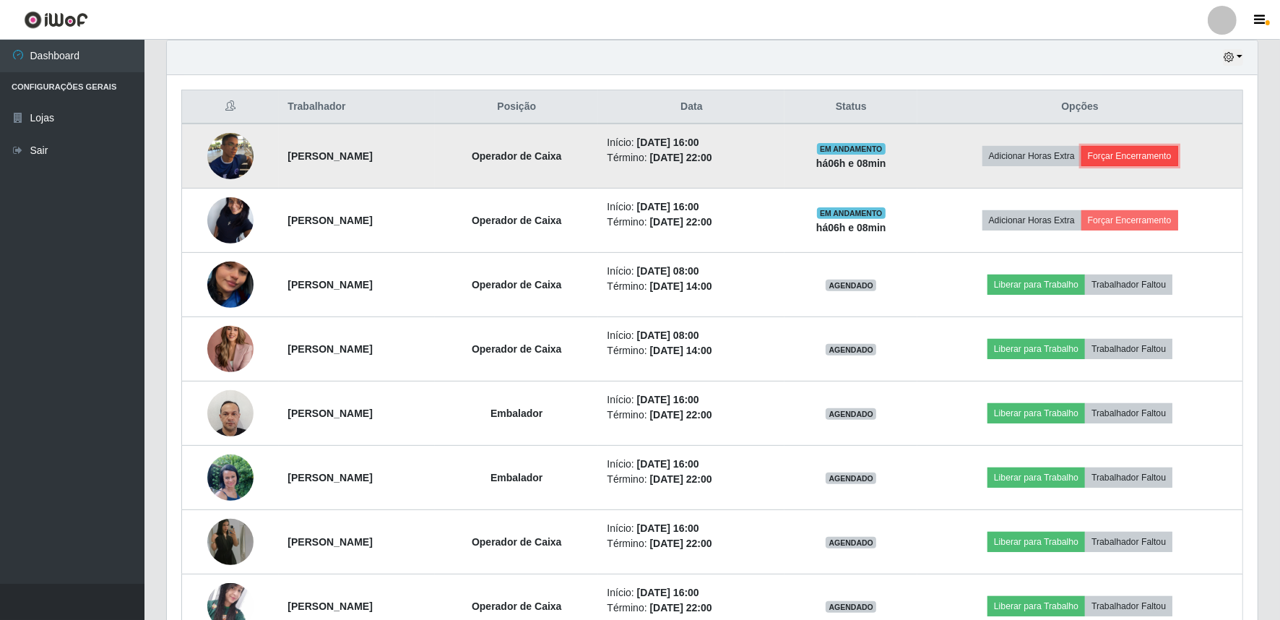
click at [1154, 156] on button "Forçar Encerramento" at bounding box center [1129, 156] width 97 height 20
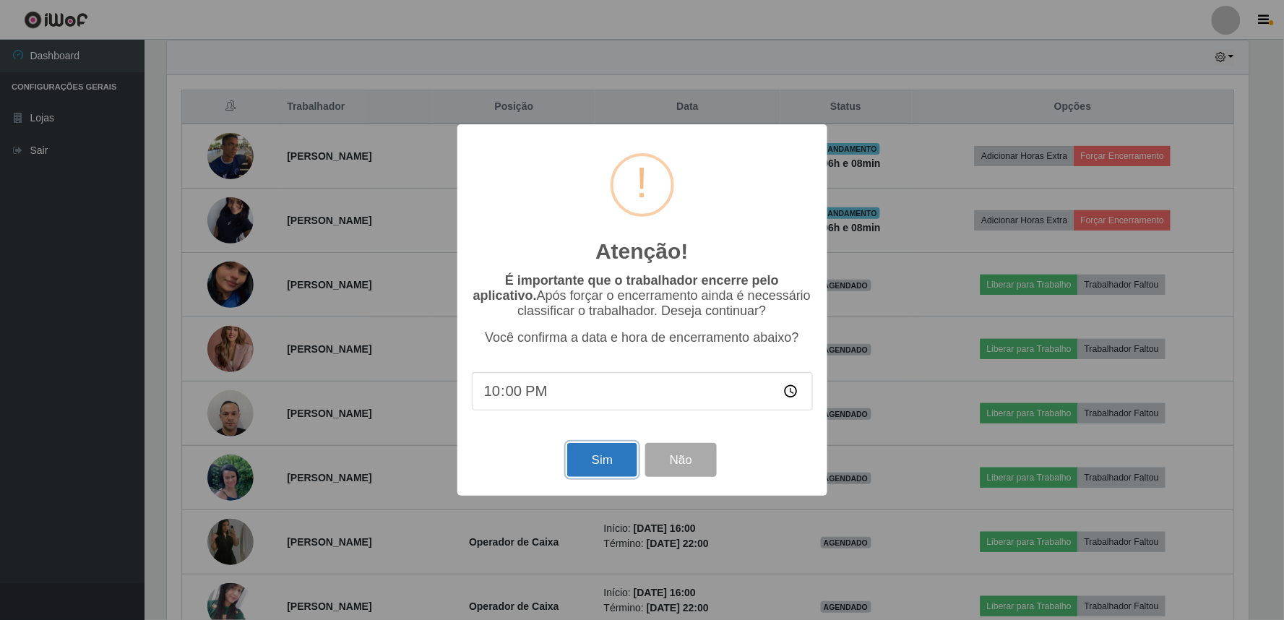
click at [597, 459] on button "Sim" at bounding box center [602, 460] width 70 height 34
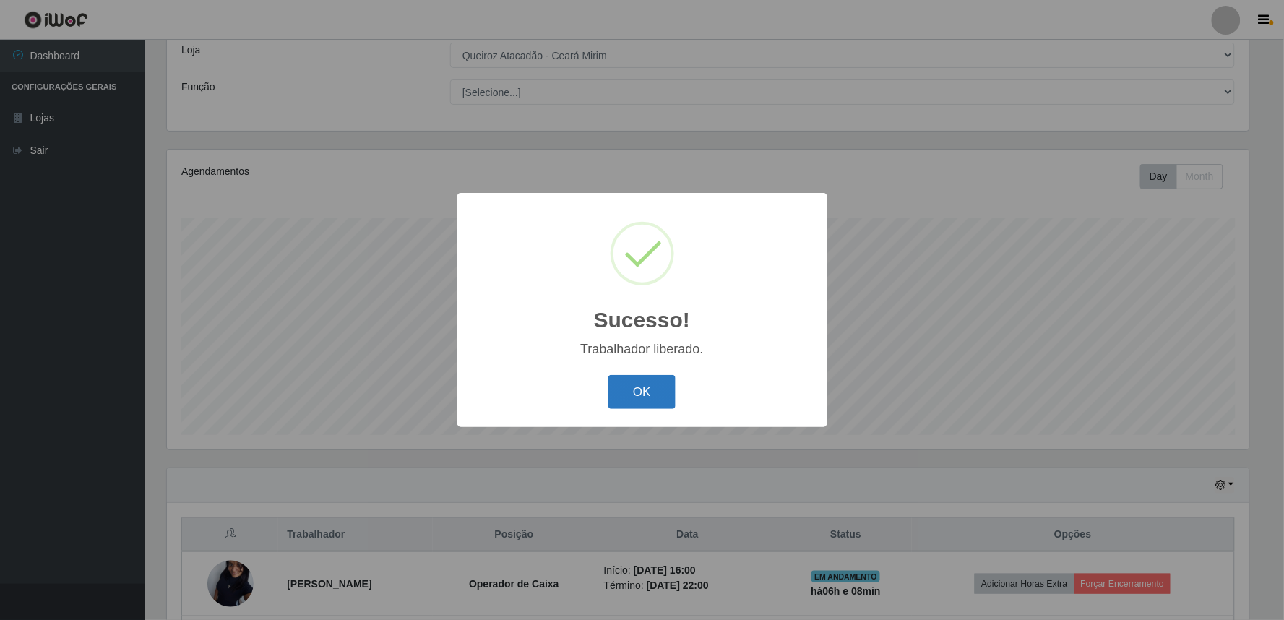
click at [636, 394] on button "OK" at bounding box center [641, 392] width 67 height 34
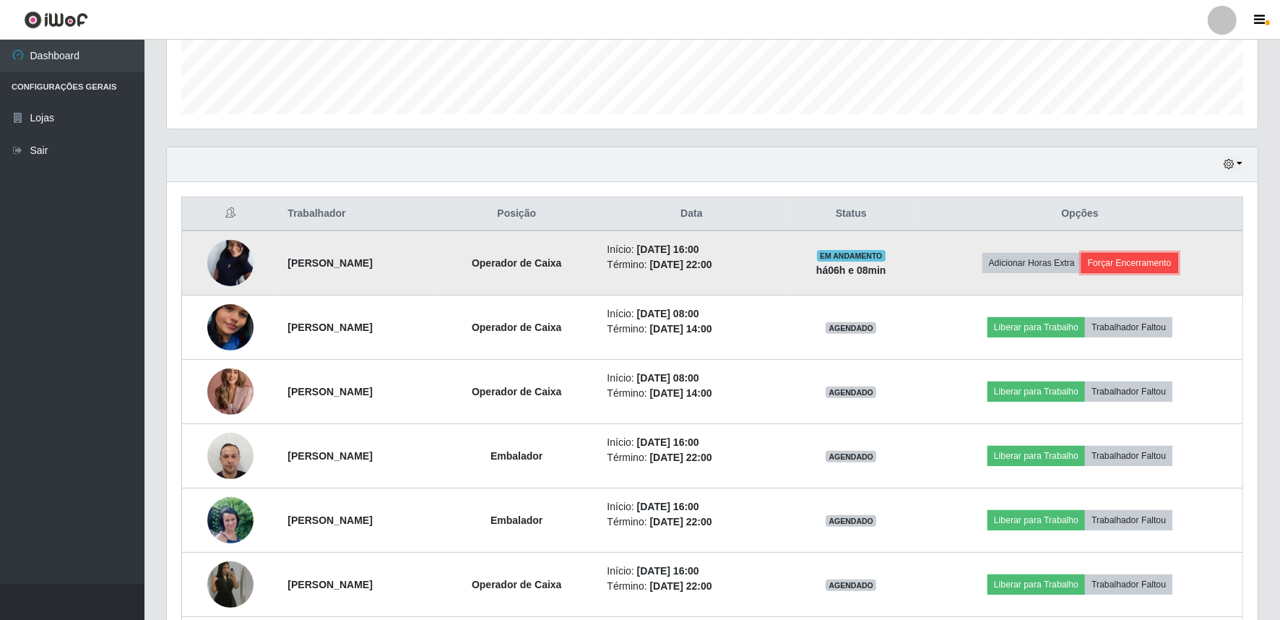
click at [1122, 261] on button "Forçar Encerramento" at bounding box center [1129, 263] width 97 height 20
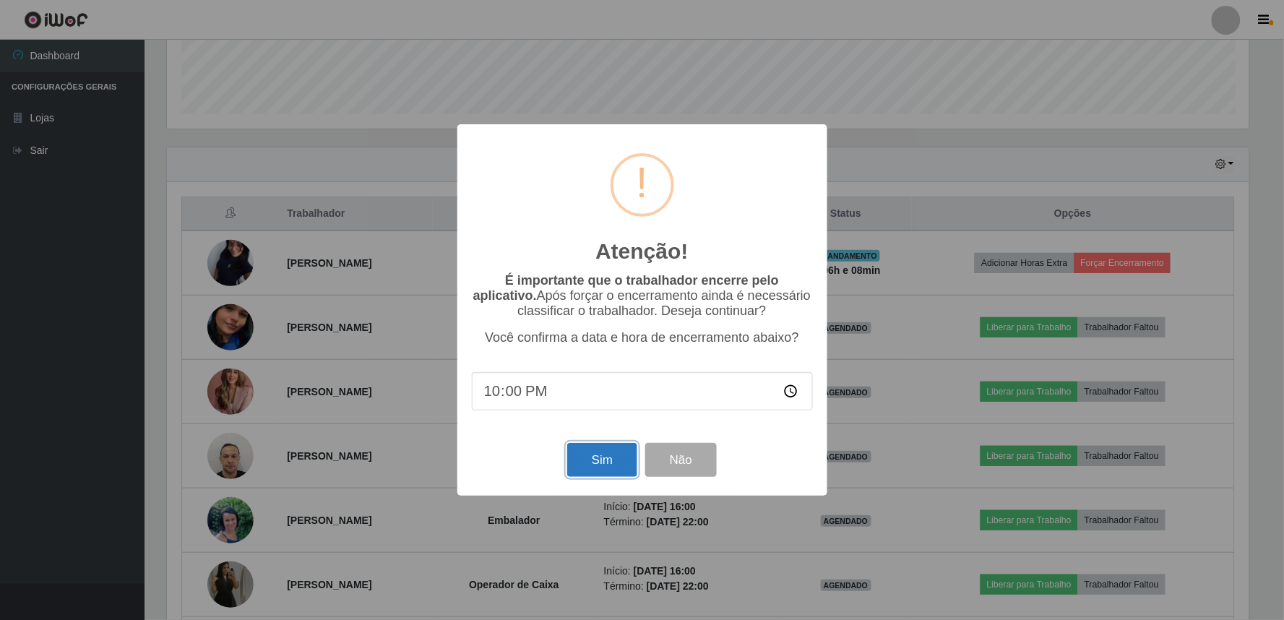
click at [600, 473] on button "Sim" at bounding box center [602, 460] width 70 height 34
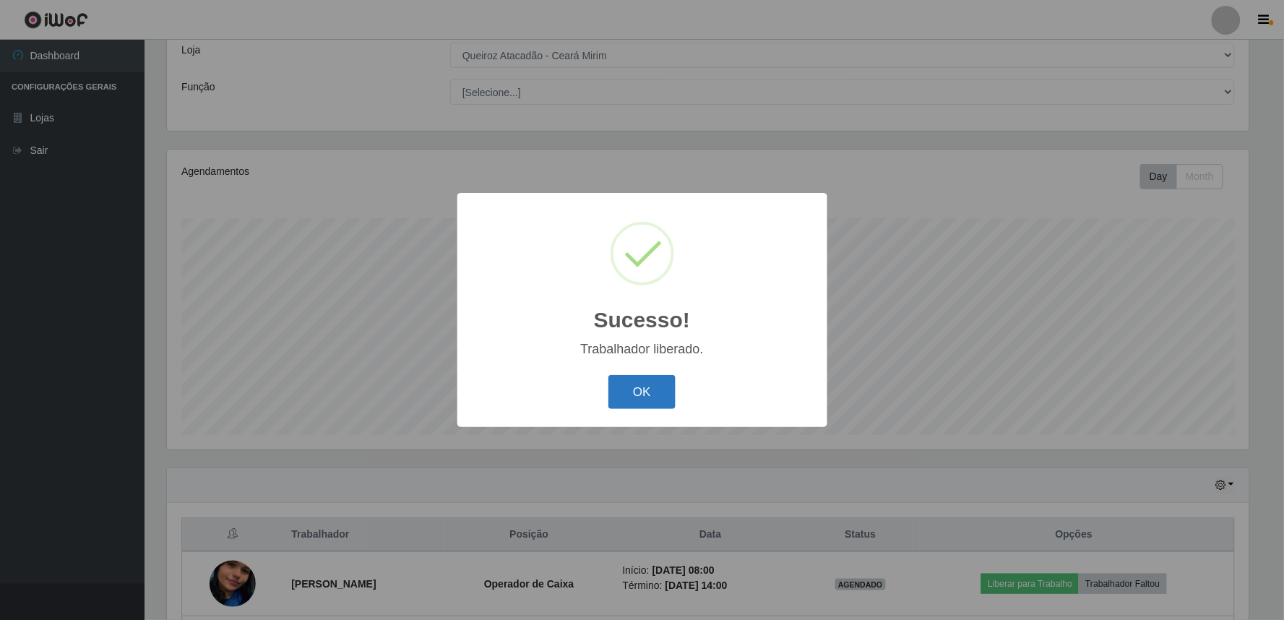
click at [658, 395] on button "OK" at bounding box center [641, 392] width 67 height 34
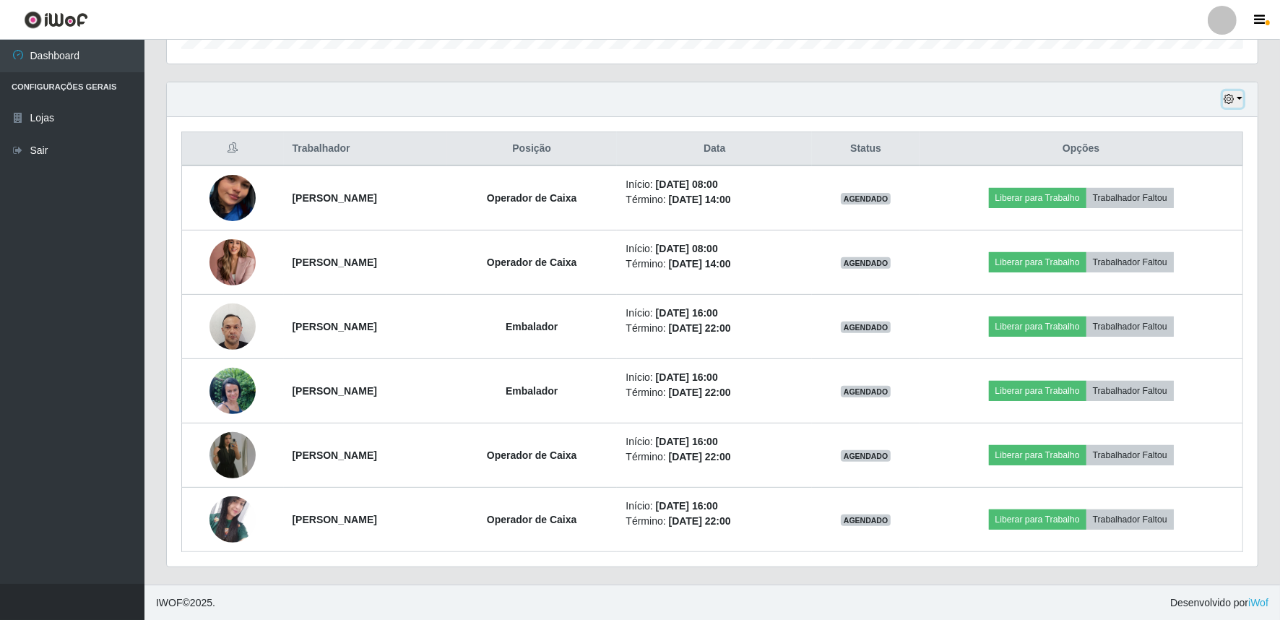
click at [1243, 99] on button "button" at bounding box center [1233, 99] width 20 height 17
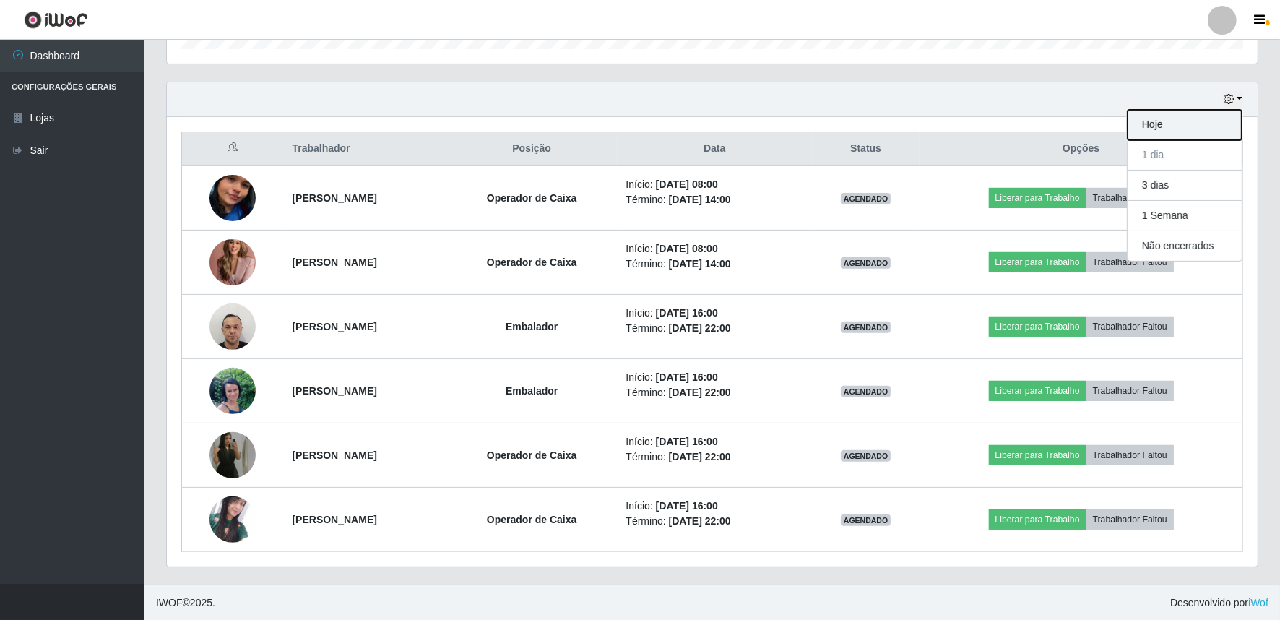
click at [1175, 130] on button "Hoje" at bounding box center [1185, 125] width 114 height 30
